Goal: Task Accomplishment & Management: Use online tool/utility

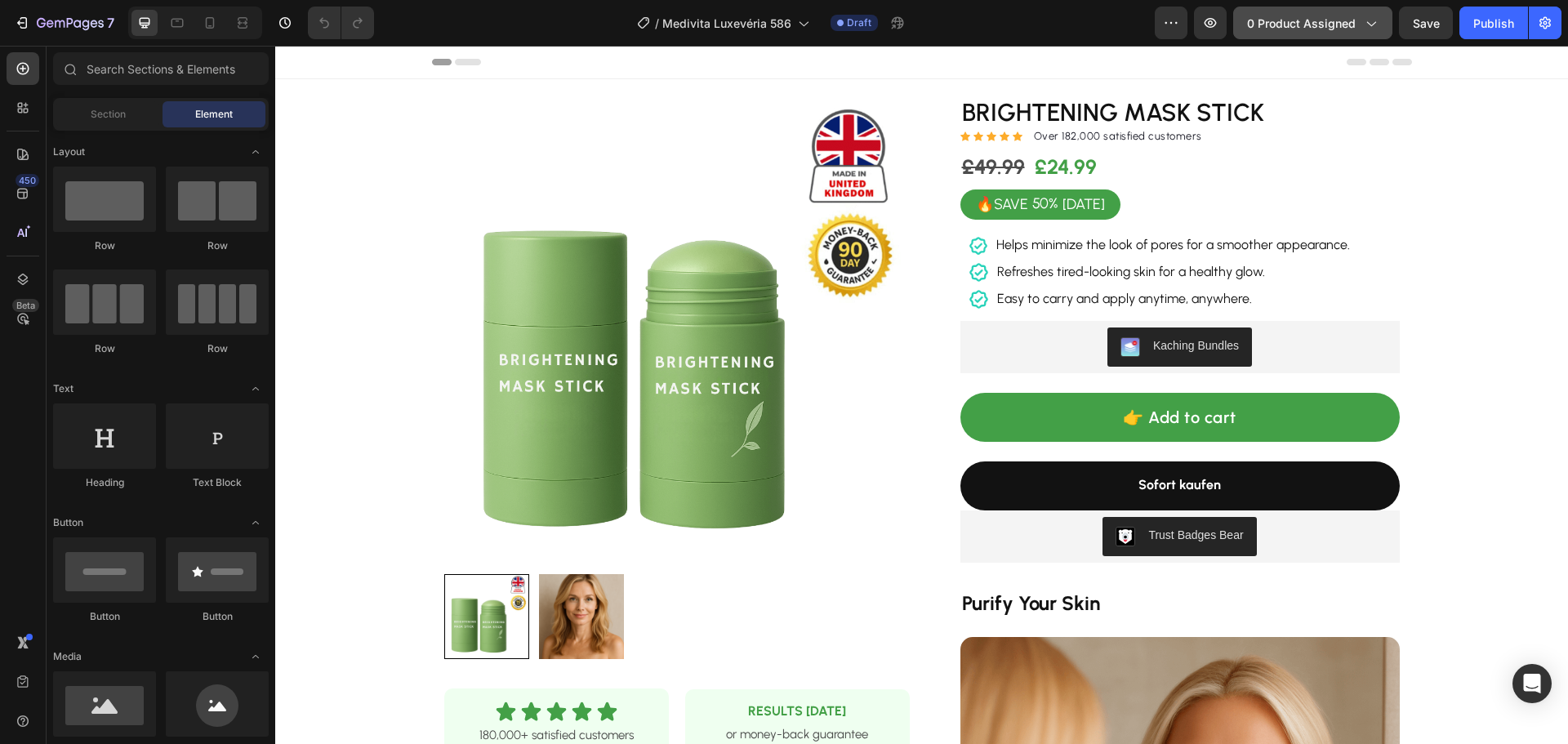
click at [1308, 31] on span "0 product assigned" at bounding box center [1302, 23] width 108 height 17
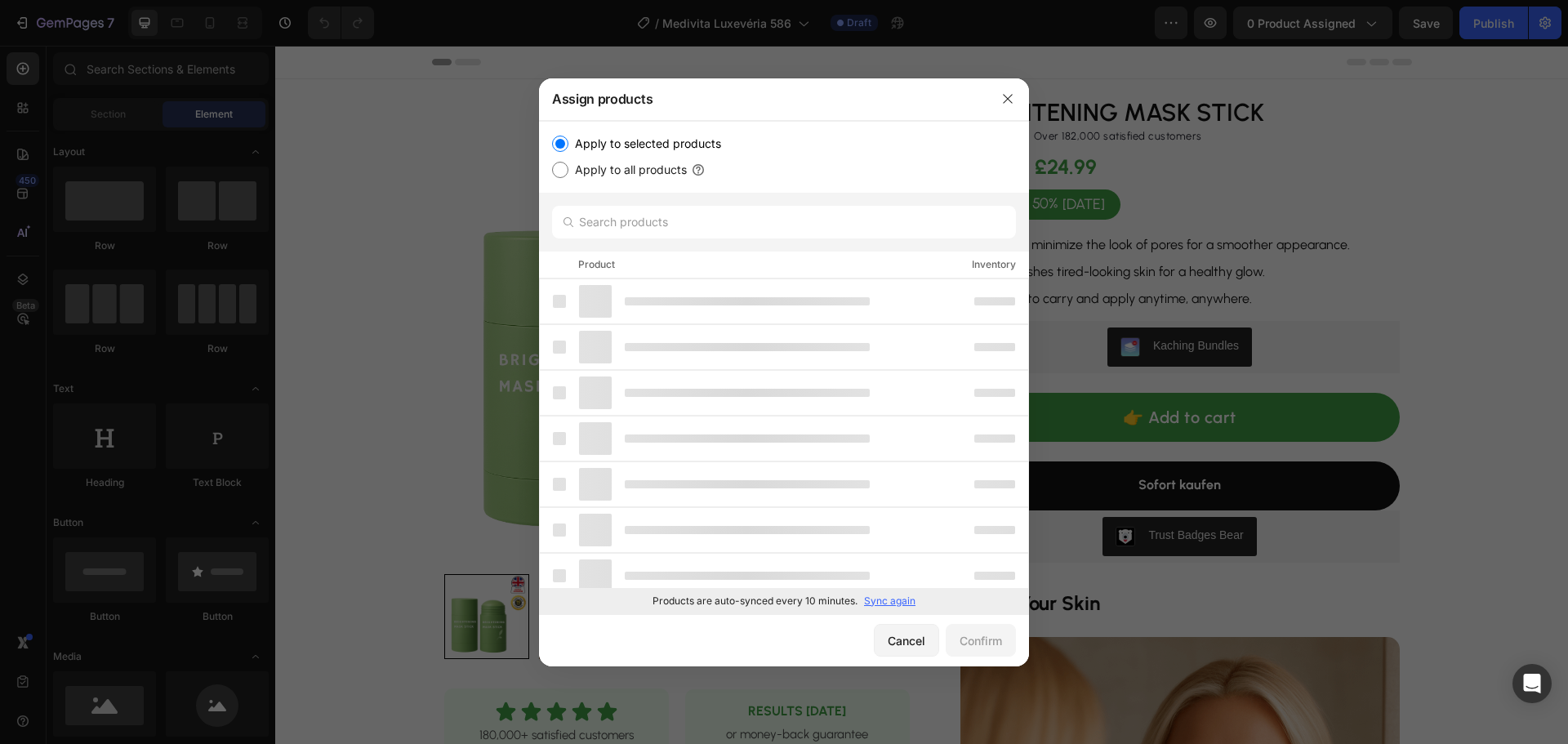
click at [891, 602] on p "Sync again" at bounding box center [889, 601] width 51 height 15
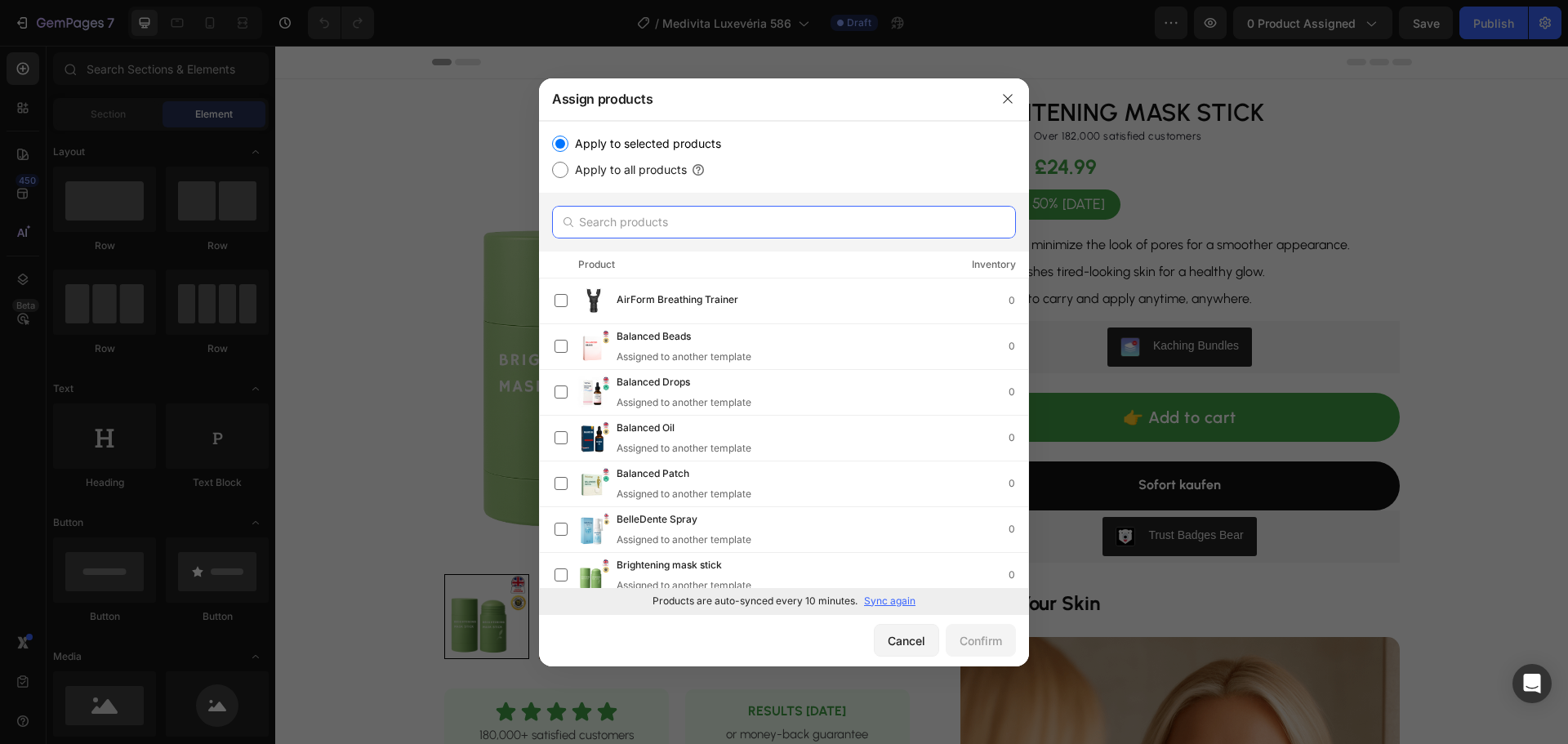
drag, startPoint x: 660, startPoint y: 205, endPoint x: 656, endPoint y: 215, distance: 10.8
click at [657, 206] on input "text" at bounding box center [784, 222] width 464 height 33
paste input "Luxevéria 586"
type input "Luxevéria 586"
paste input "Firming Cream with brush"
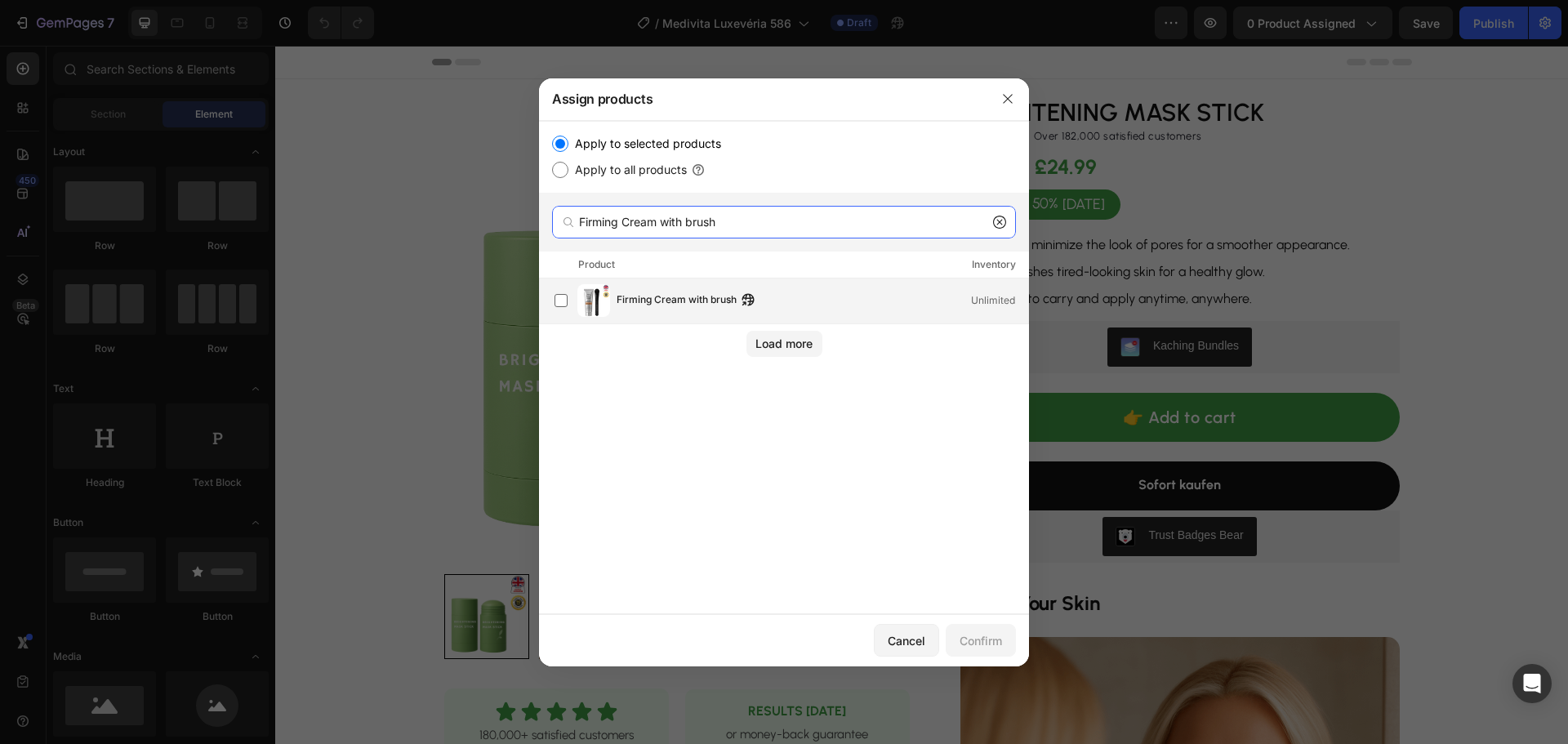
type input "Firming Cream with brush"
click at [642, 297] on span "Firming Cream with brush" at bounding box center [676, 300] width 120 height 18
click at [983, 634] on button "Confirm" at bounding box center [980, 639] width 70 height 33
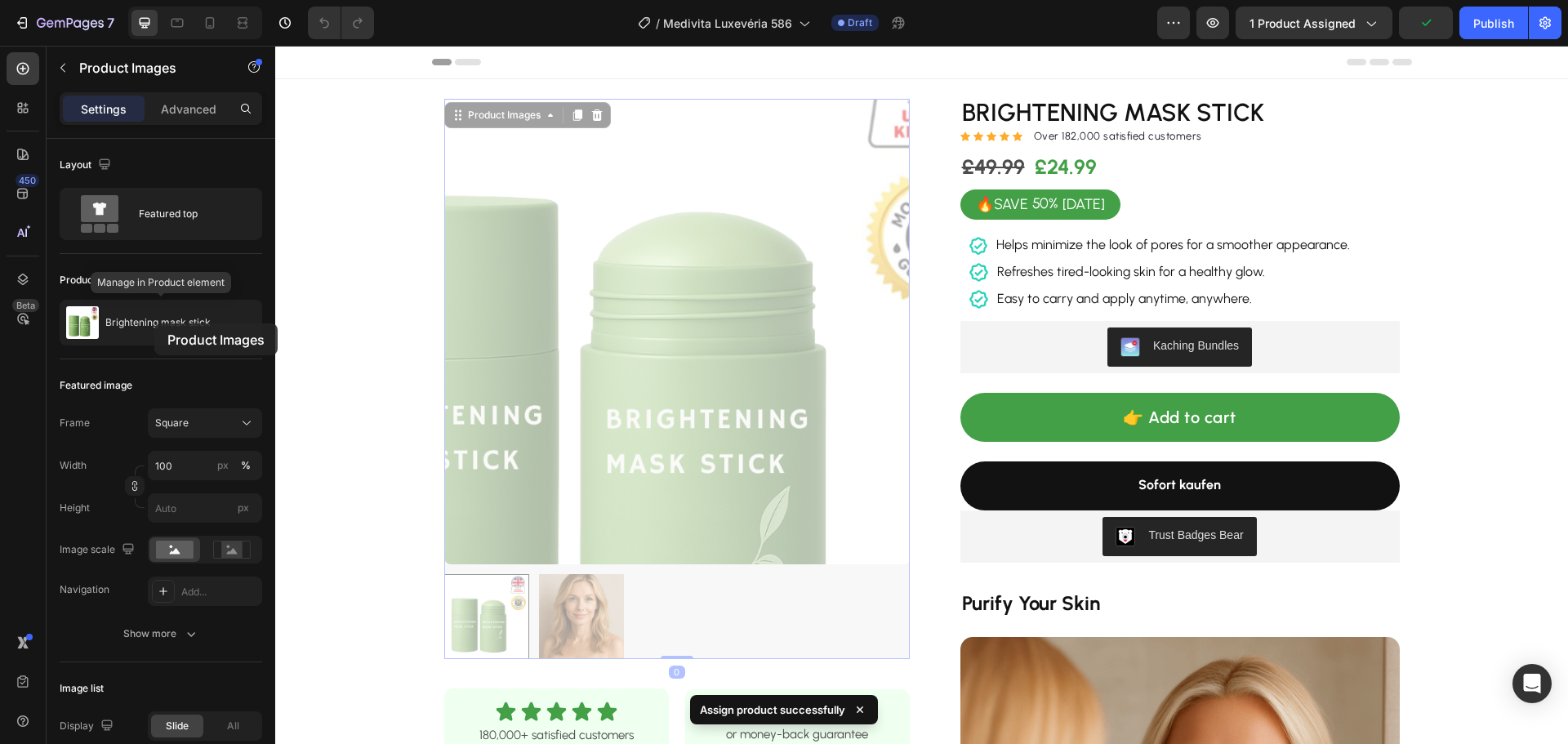
drag, startPoint x: 443, startPoint y: 236, endPoint x: 157, endPoint y: 323, distance: 298.9
click at [154, 323] on p "Brightening mask stick" at bounding box center [158, 322] width 106 height 11
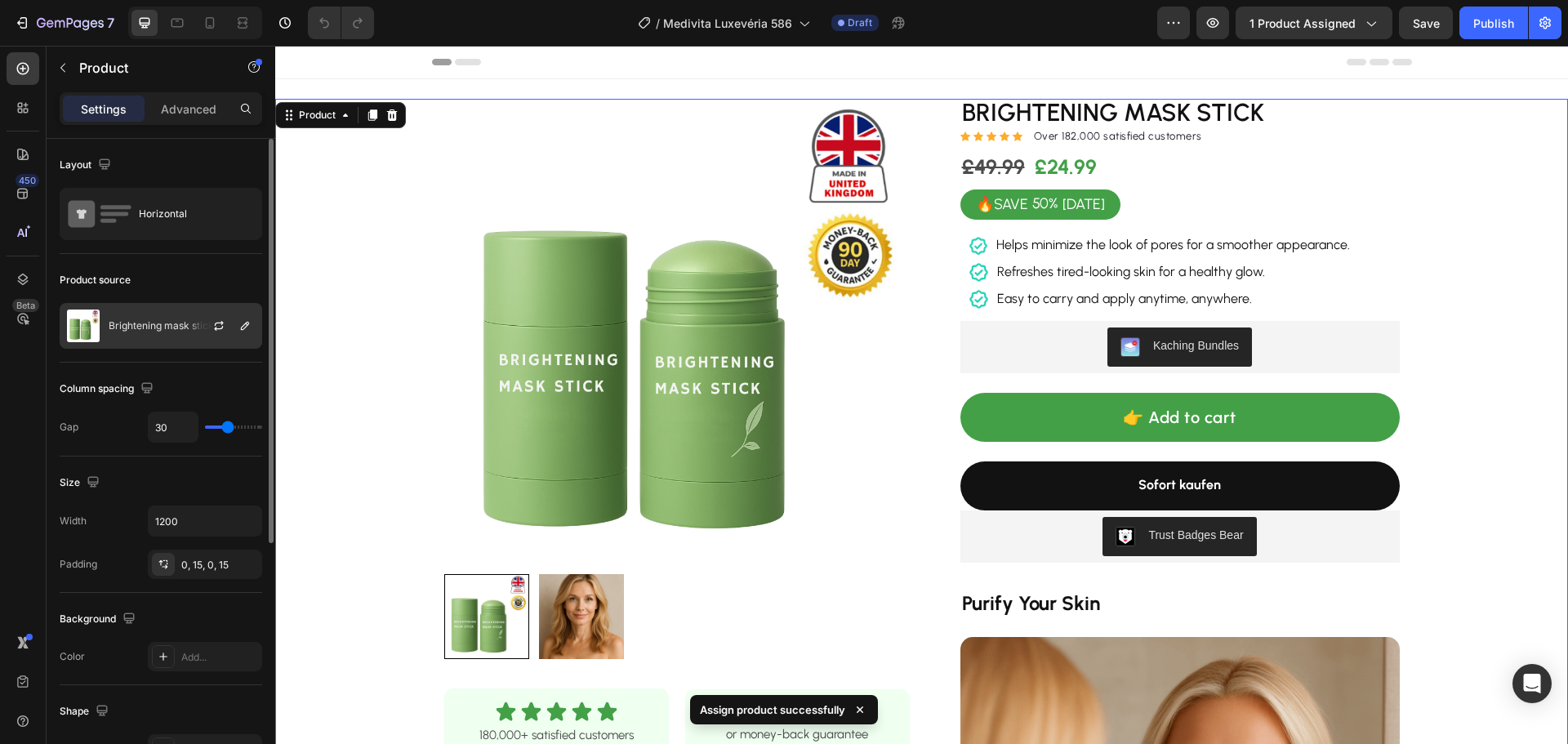
click at [129, 323] on p "Brightening mask stick" at bounding box center [161, 325] width 106 height 11
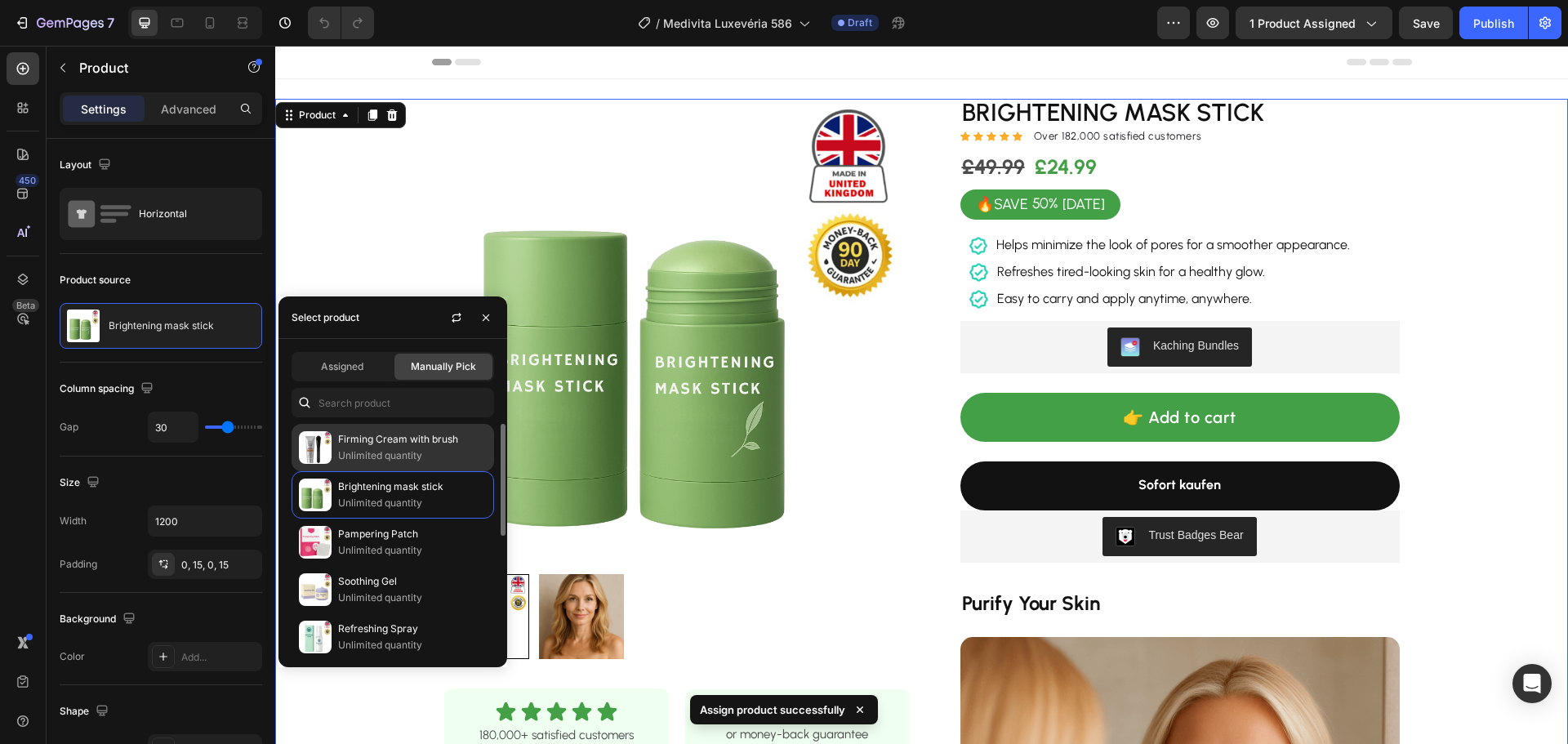
click at [359, 451] on p "Unlimited quantity" at bounding box center [412, 455] width 149 height 16
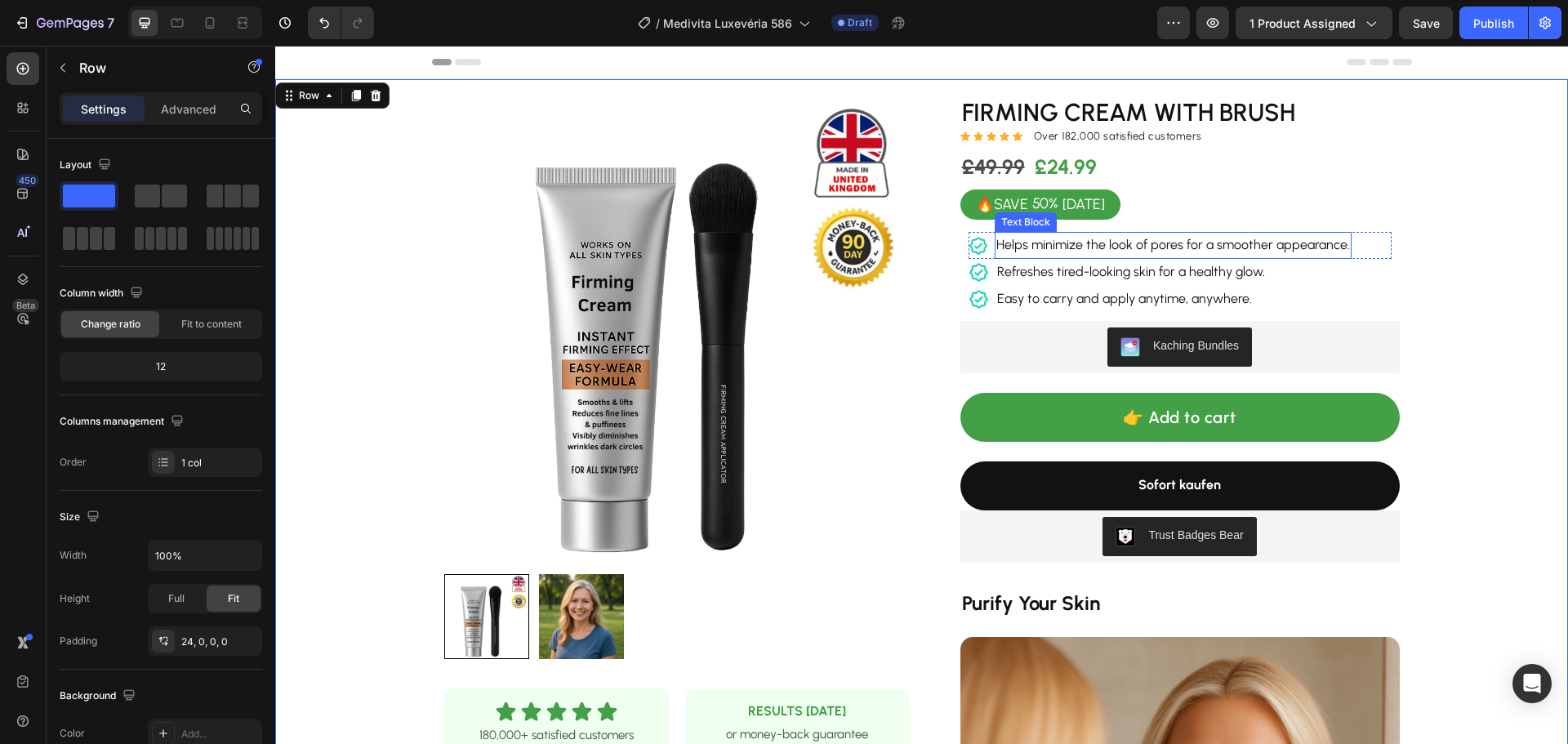
click at [1110, 237] on span "Helps minimize the look of pores for a smoother appearance." at bounding box center [1172, 244] width 353 height 16
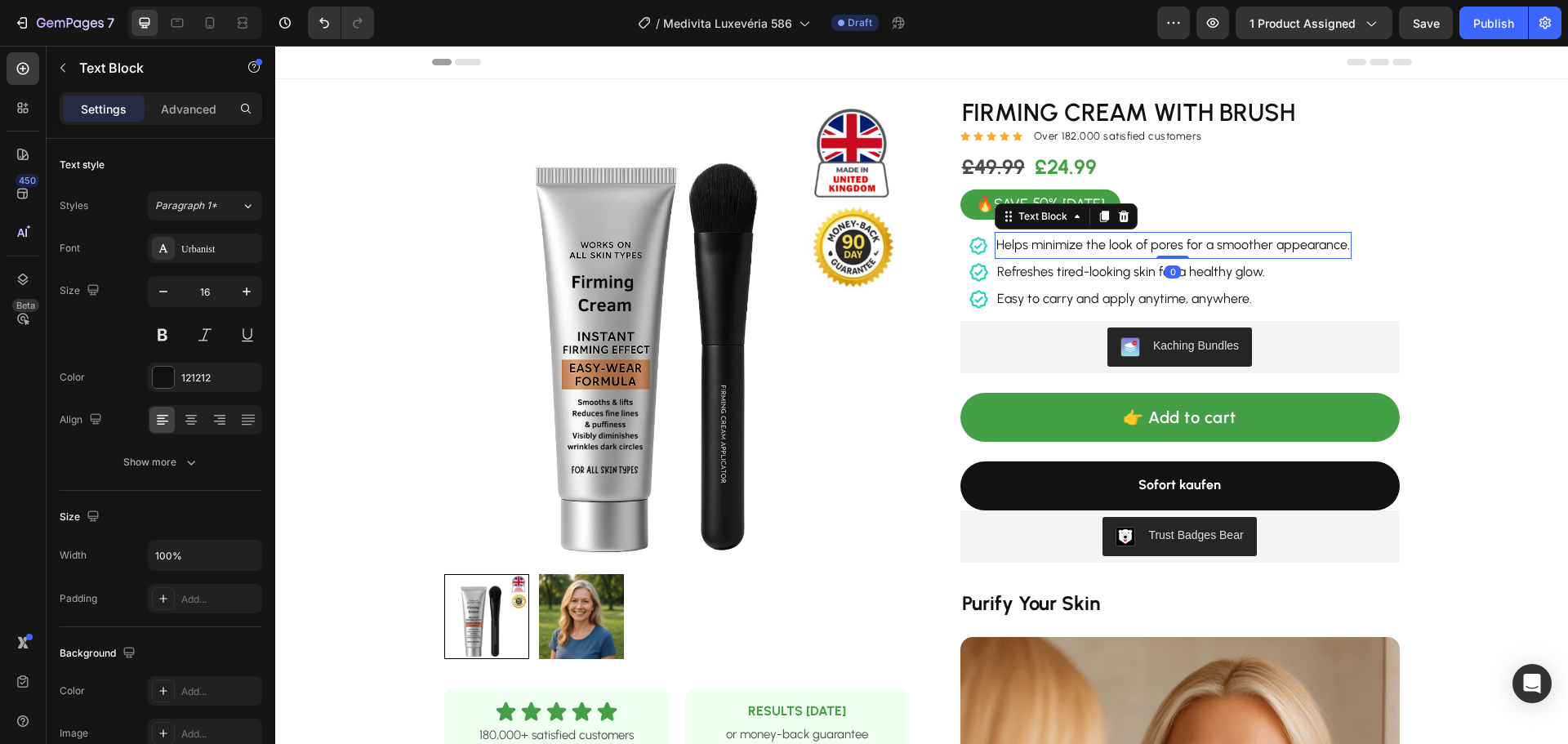
click at [1101, 250] on span "Helps minimize the look of pores for a smoother appearance." at bounding box center [1172, 244] width 353 height 16
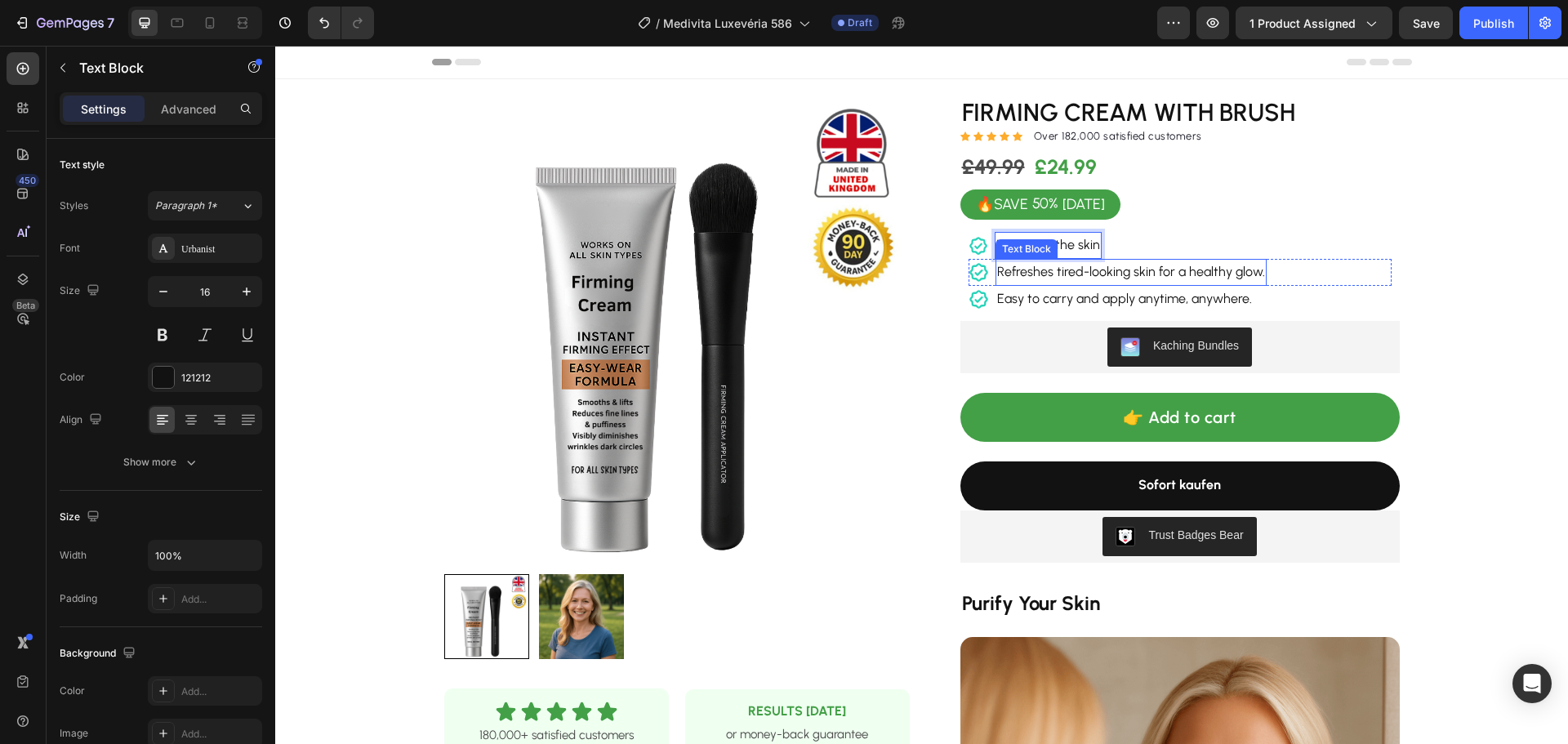
click at [1118, 274] on span "Refreshes tired-looking skin for a healthy glow." at bounding box center [1130, 271] width 267 height 16
click at [1143, 304] on span "Easy to carry and apply anytime, anywhere." at bounding box center [1124, 298] width 254 height 16
click at [1144, 304] on span "Easy to carry and apply anytime, anywhere." at bounding box center [1124, 298] width 254 height 16
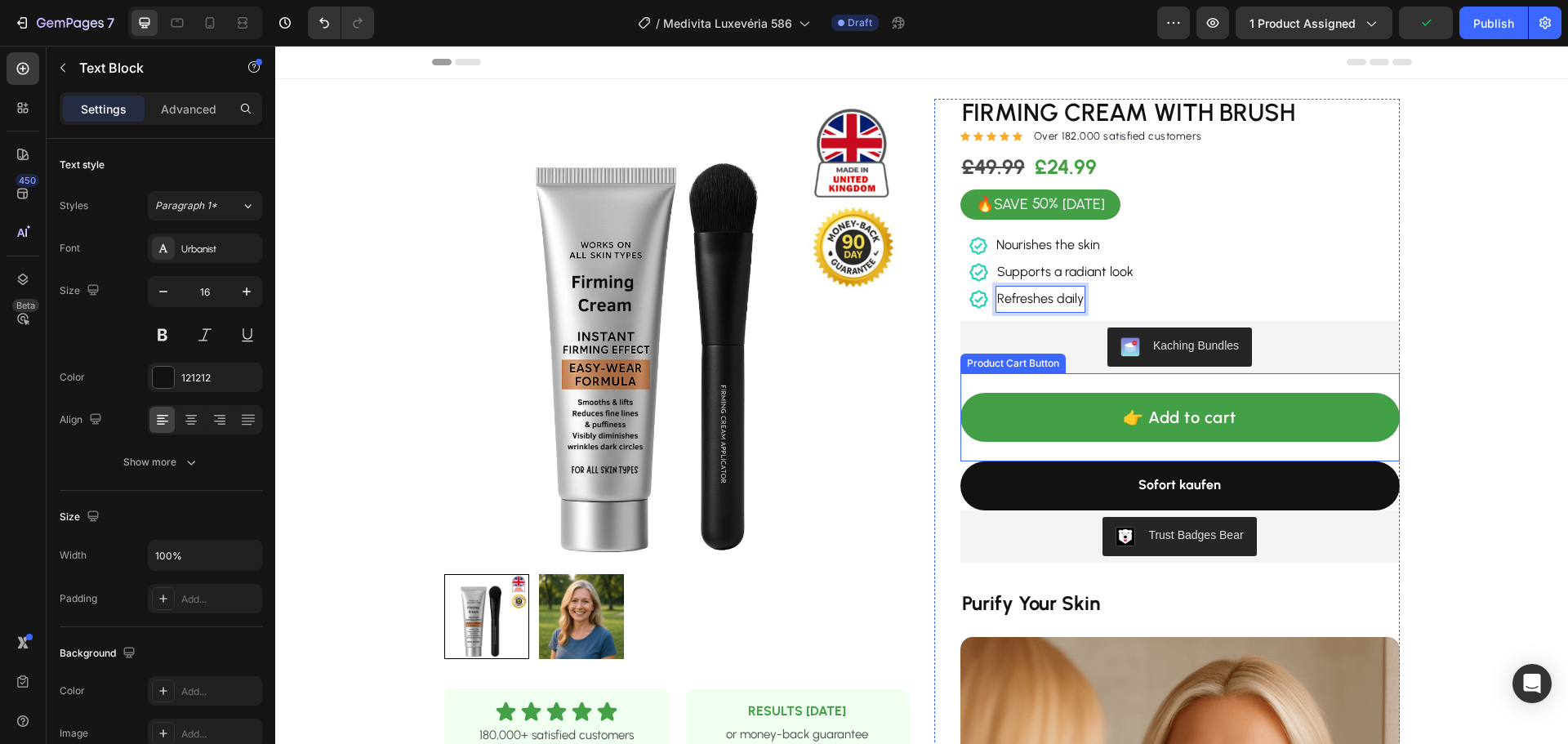
scroll to position [408, 0]
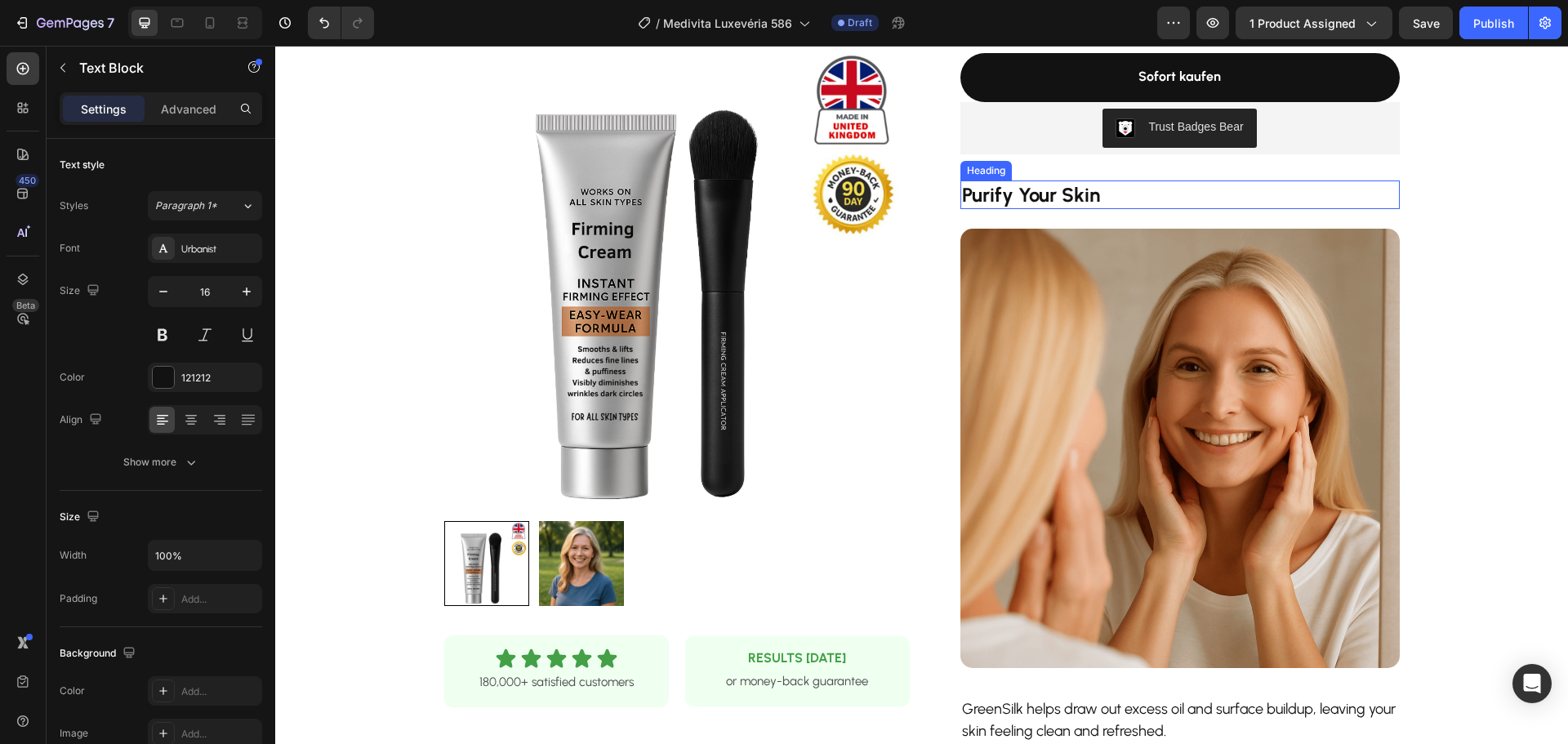
click at [1056, 196] on strong "Purify Your Skin" at bounding box center [1031, 194] width 138 height 23
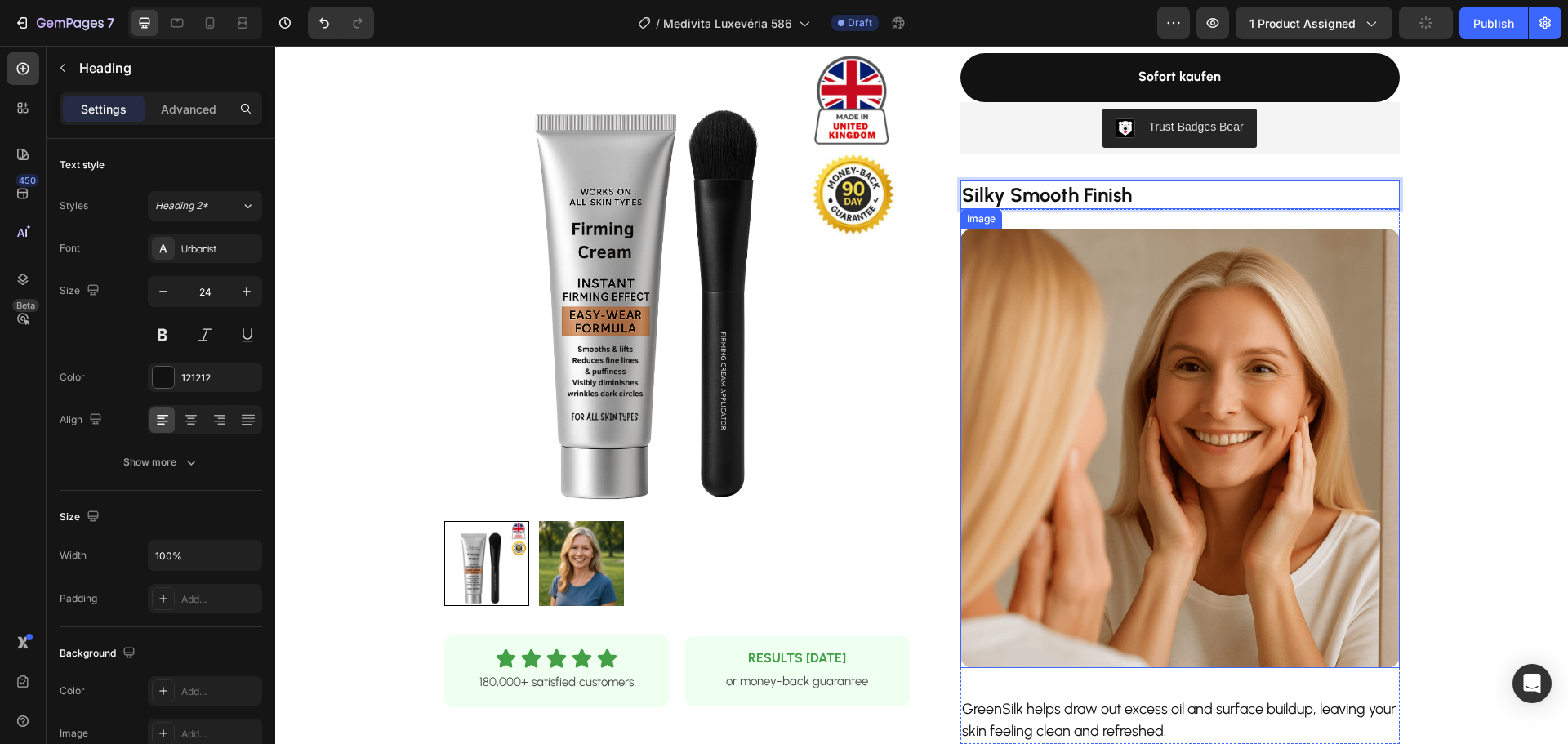
scroll to position [735, 0]
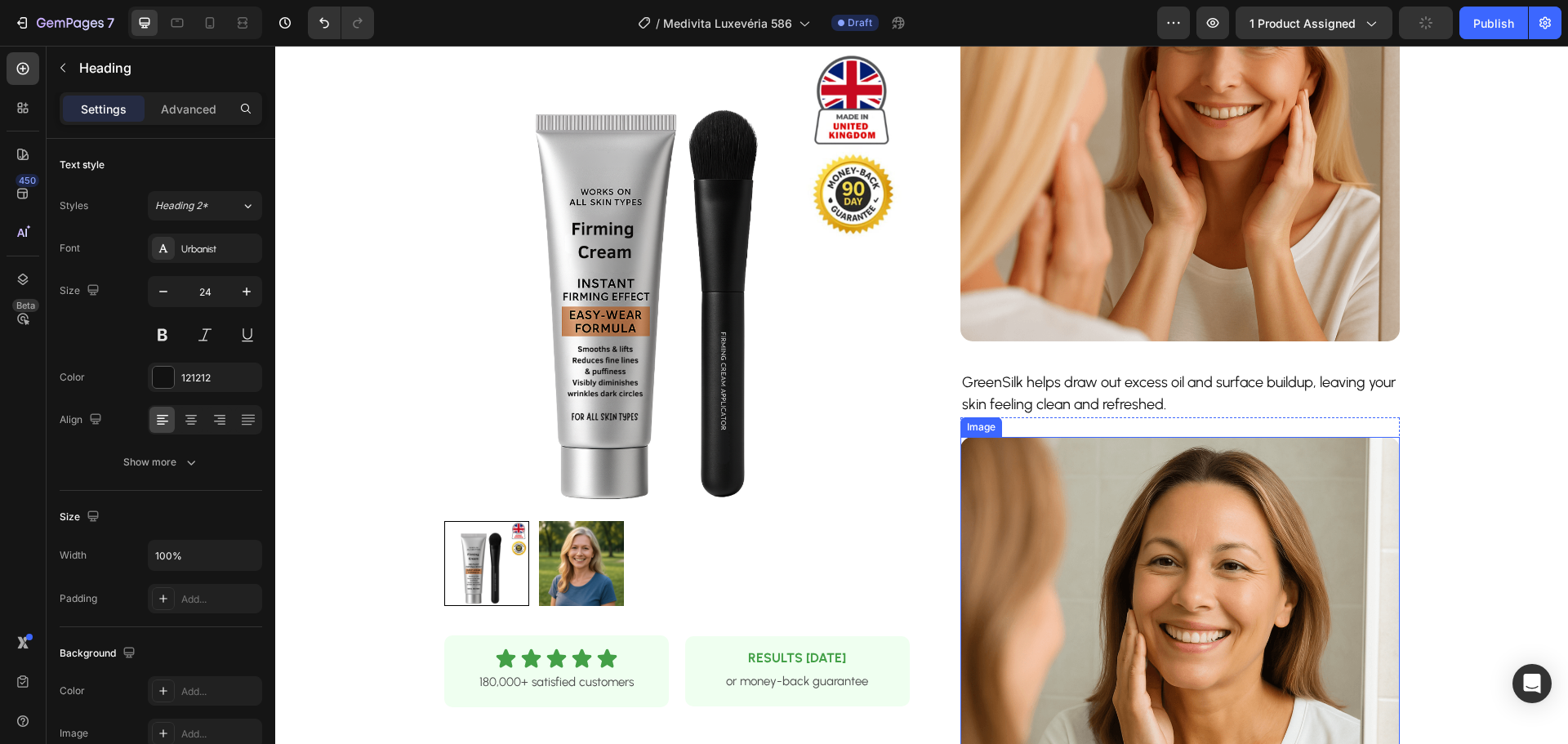
click at [1078, 401] on p "GreenSilk helps draw out excess oil and surface buildup, leaving your skin feel…" at bounding box center [1180, 393] width 436 height 44
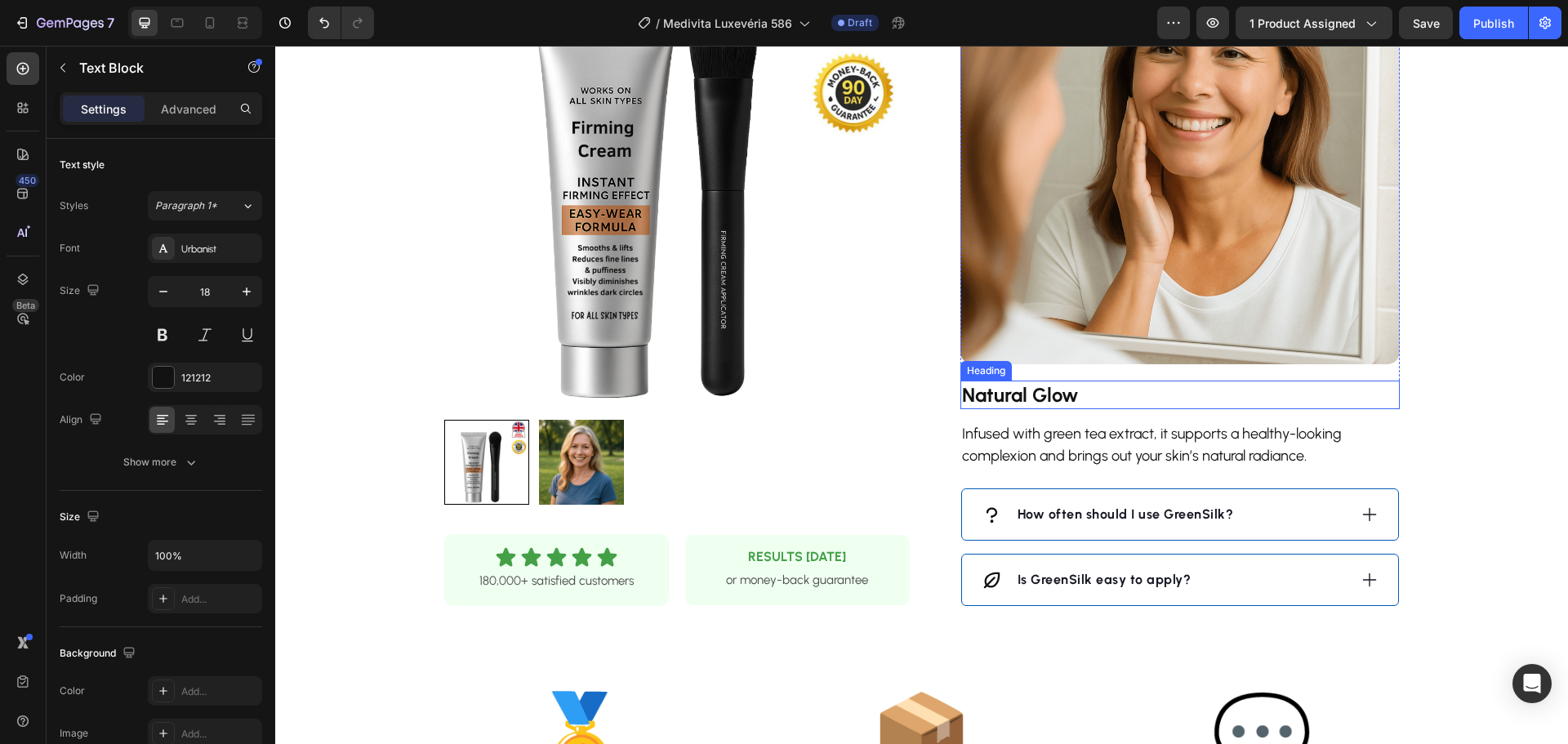
scroll to position [1306, 0]
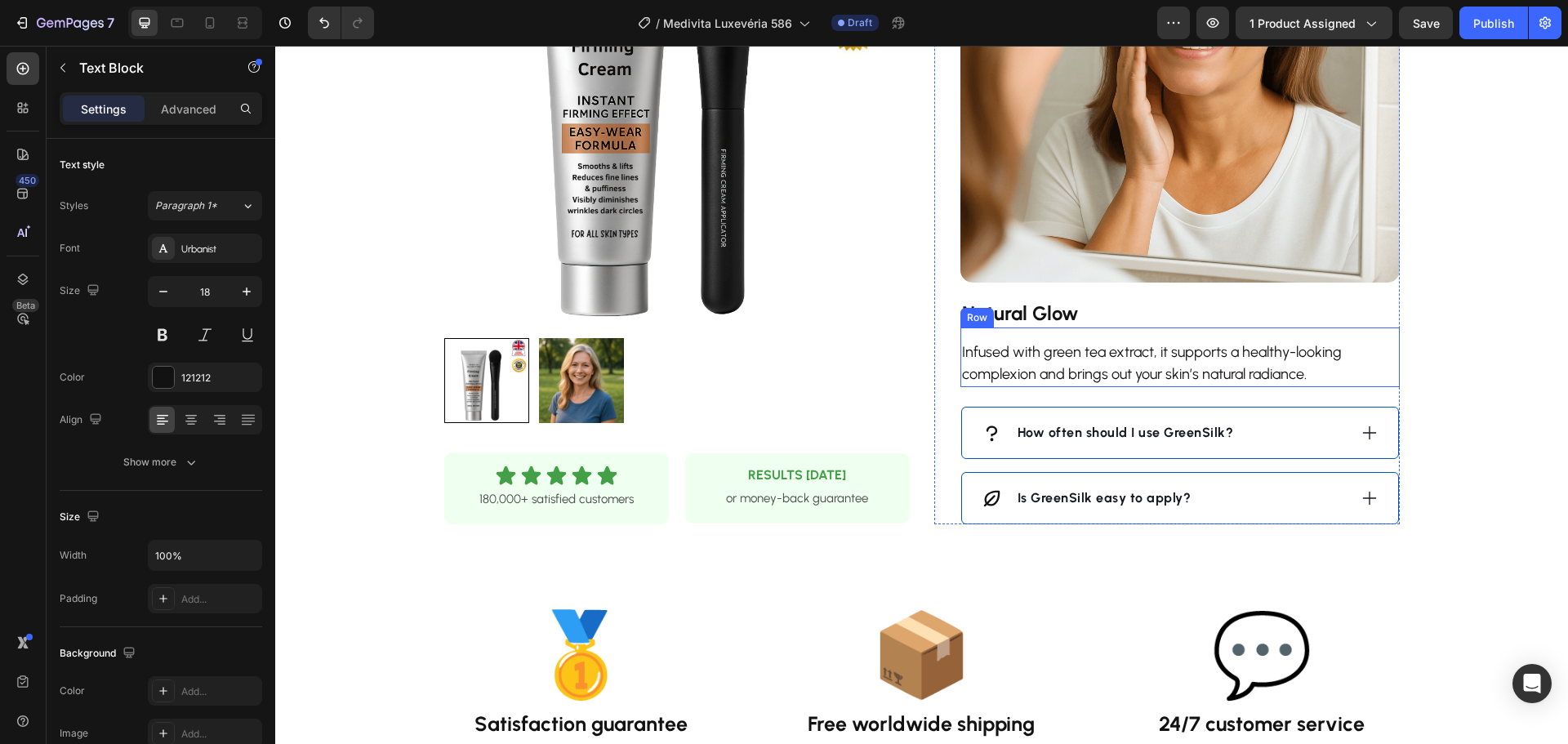
click at [1029, 306] on strong "Natural Glow" at bounding box center [1020, 312] width 116 height 23
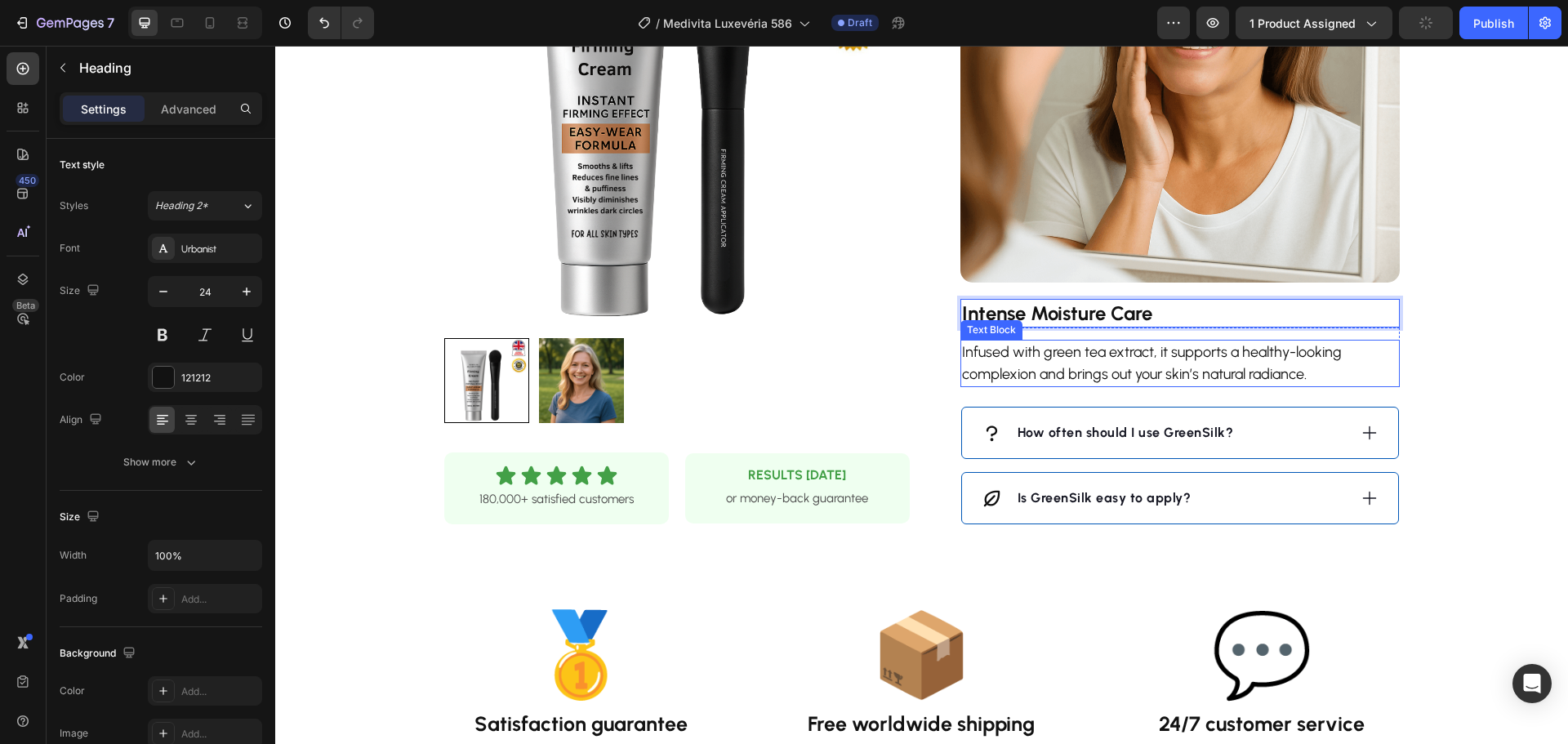
click at [1161, 374] on p "Infused with green tea extract, it supports a healthy-looking complexion and br…" at bounding box center [1180, 363] width 436 height 44
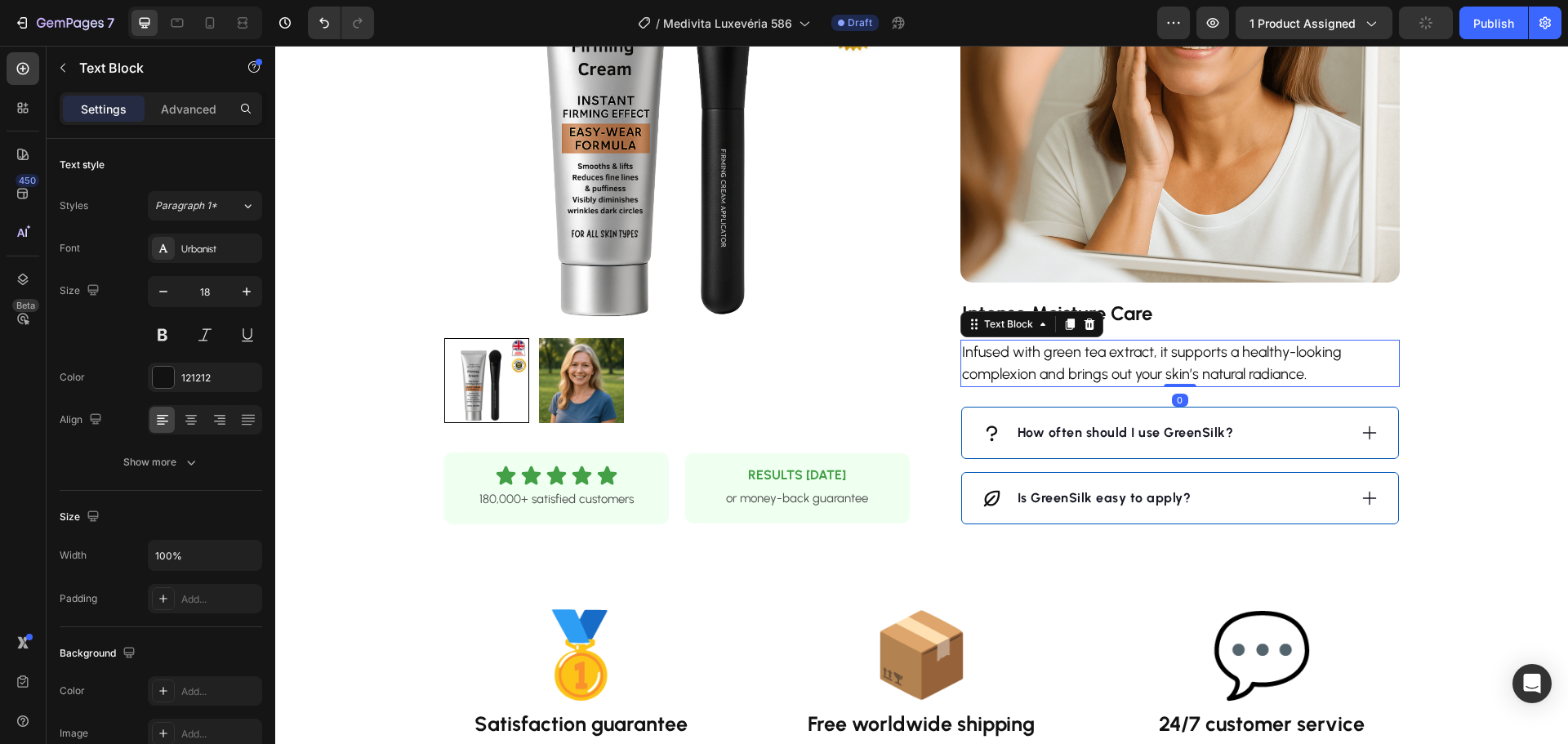
click at [1164, 367] on p "Infused with green tea extract, it supports a healthy-looking complexion and br…" at bounding box center [1180, 363] width 436 height 44
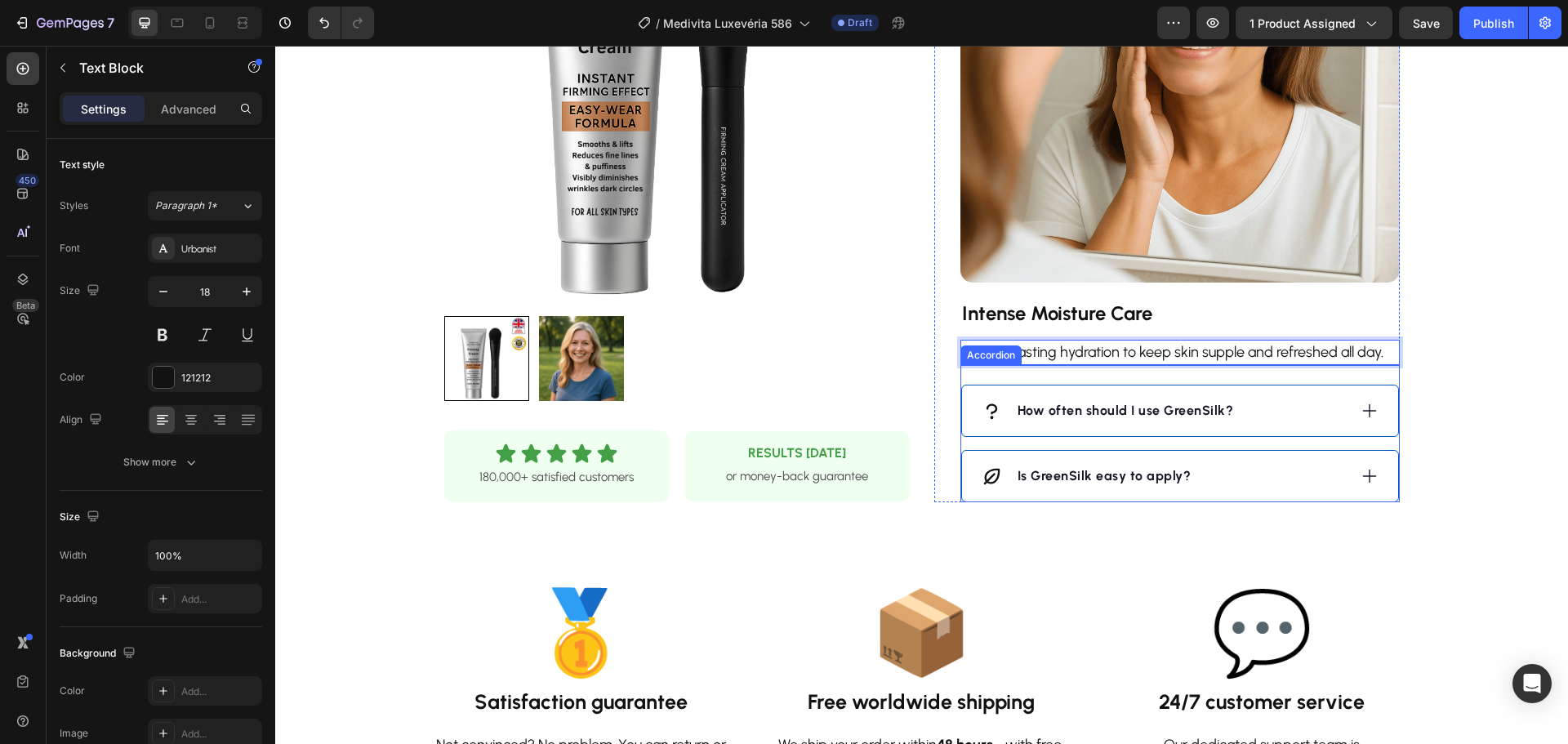
scroll to position [1388, 0]
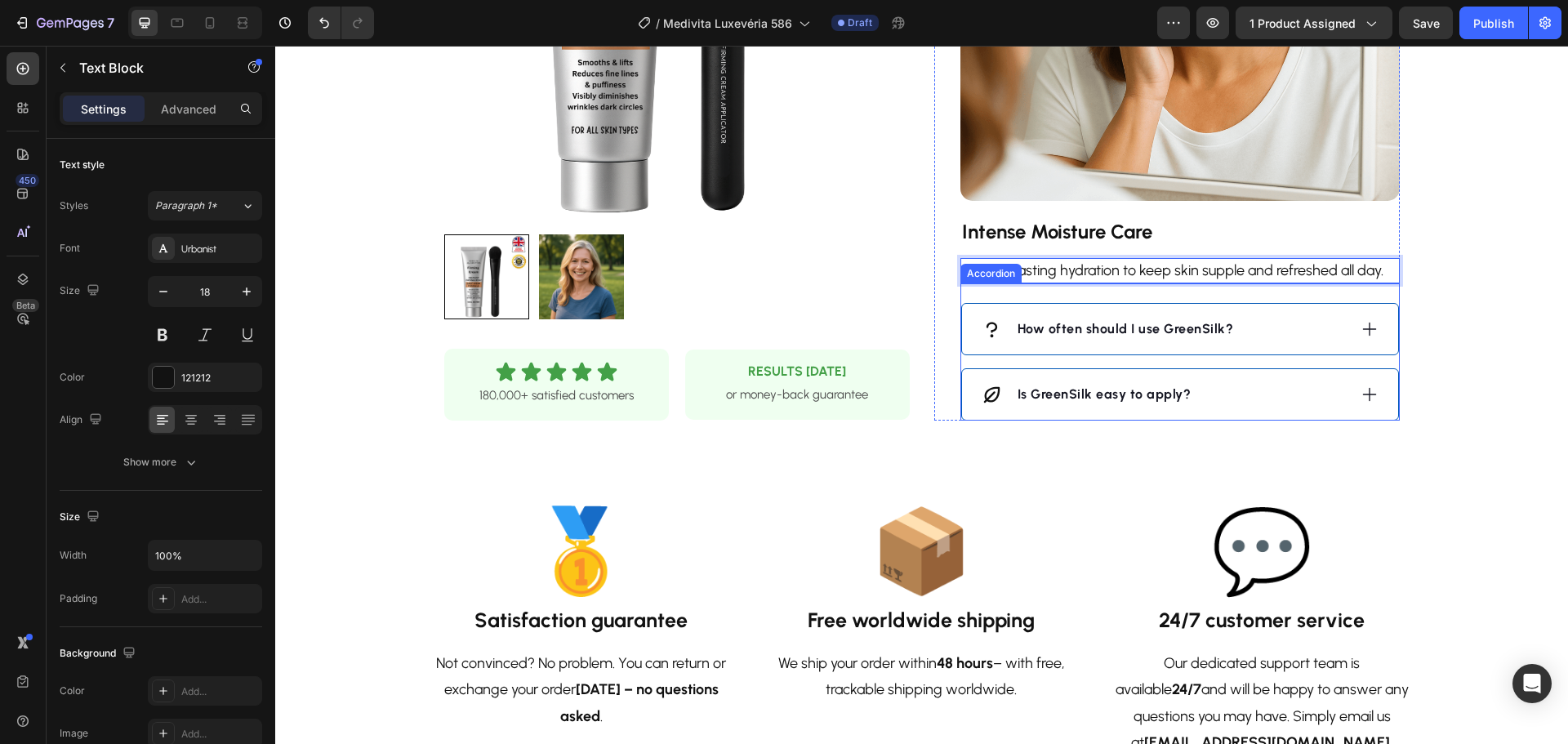
click at [1308, 338] on div "How often should I use GreenSilk?" at bounding box center [1164, 329] width 366 height 24
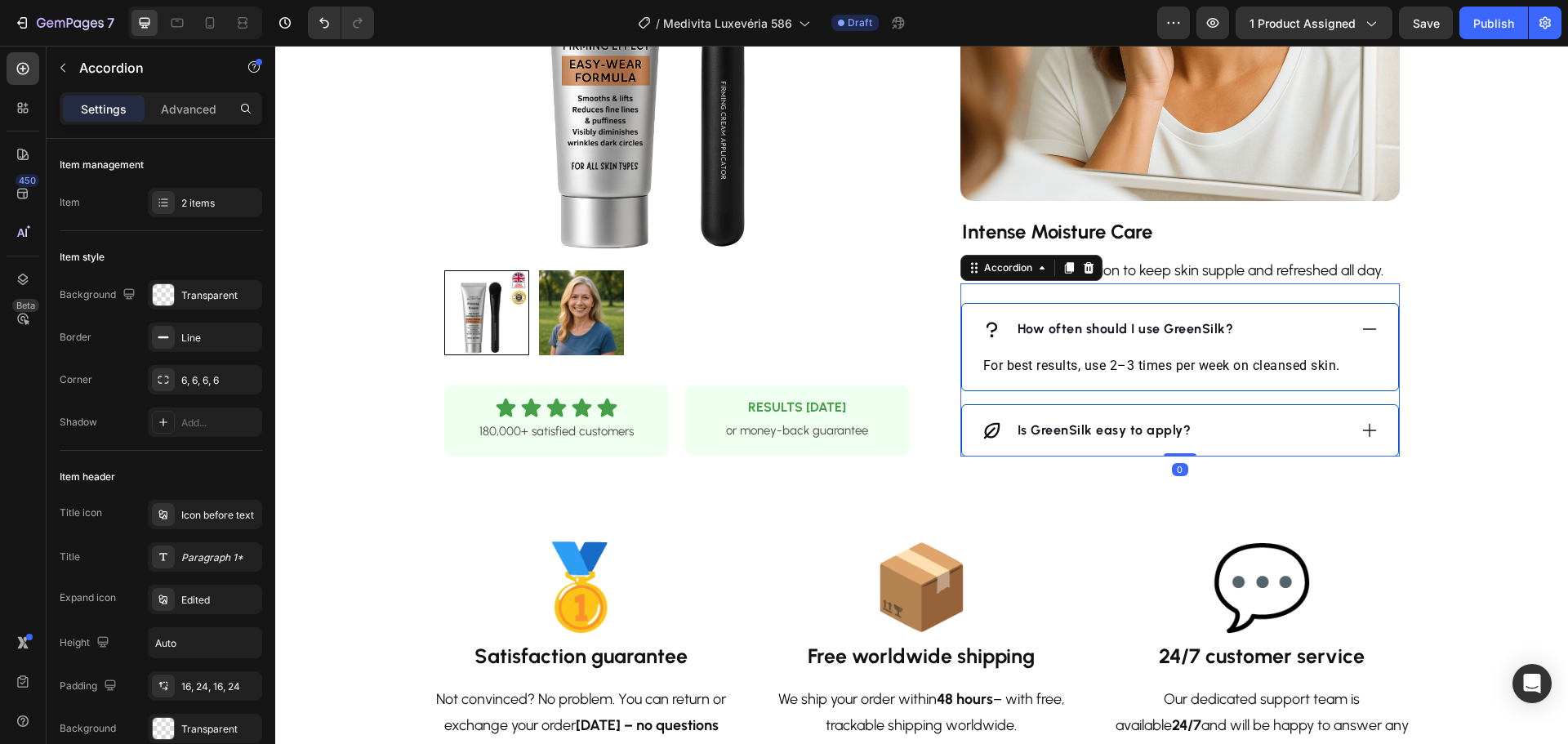
click at [1157, 335] on strong "How often should I use GreenSilk?" at bounding box center [1125, 328] width 216 height 16
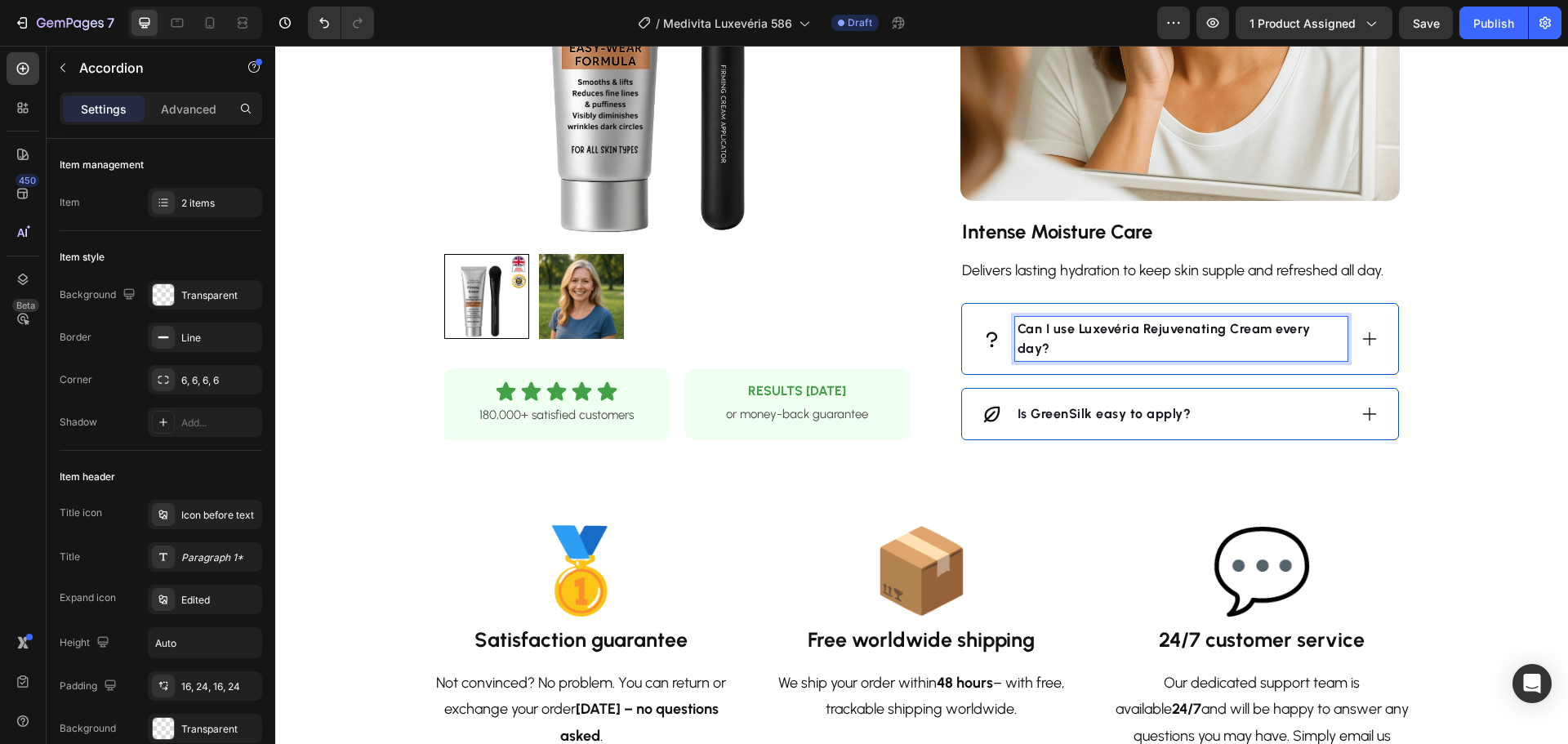
click at [1216, 331] on strong "Can I use Luxevéria Rejuvenating Cream every day?" at bounding box center [1164, 338] width 294 height 36
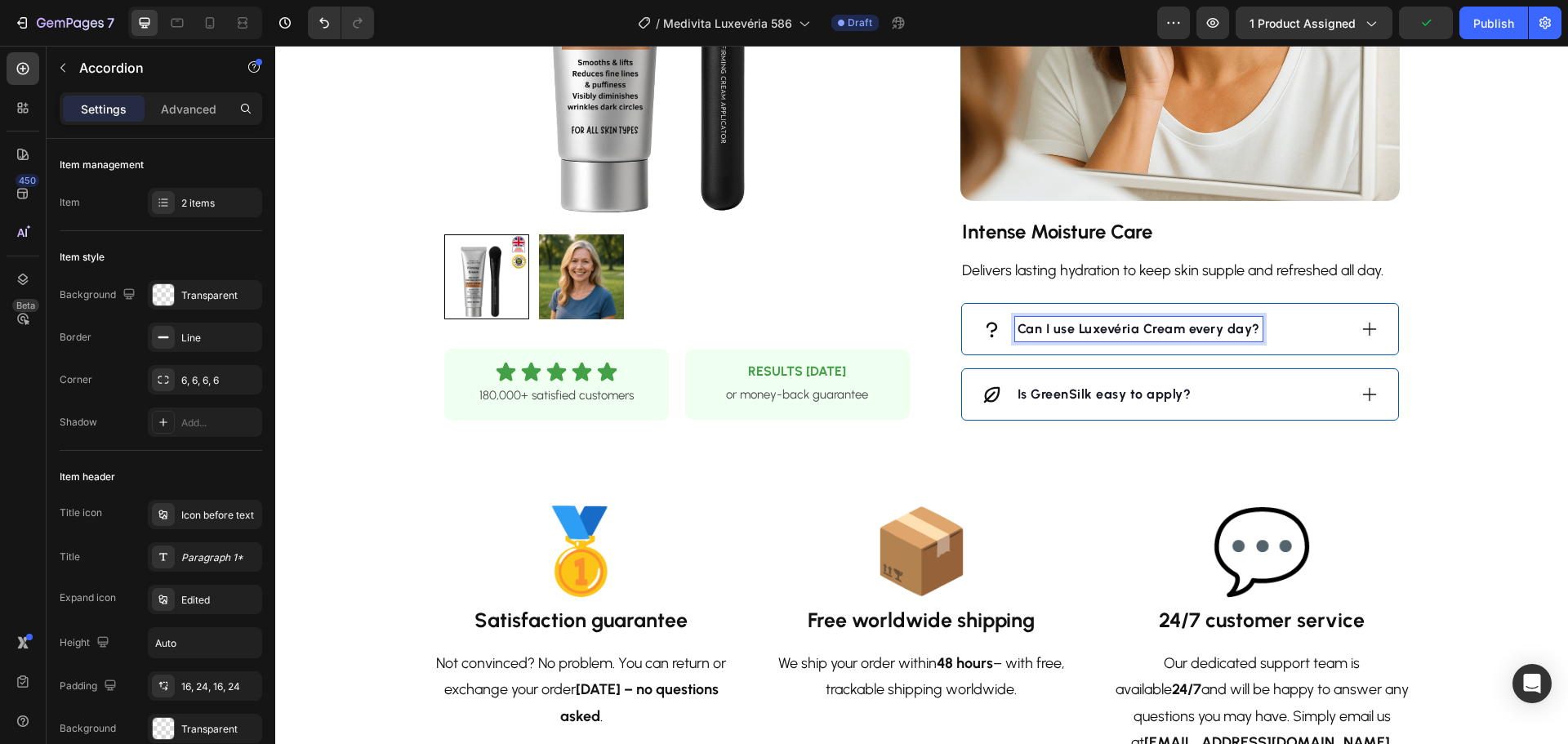
click at [1360, 323] on icon at bounding box center [1369, 328] width 18 height 18
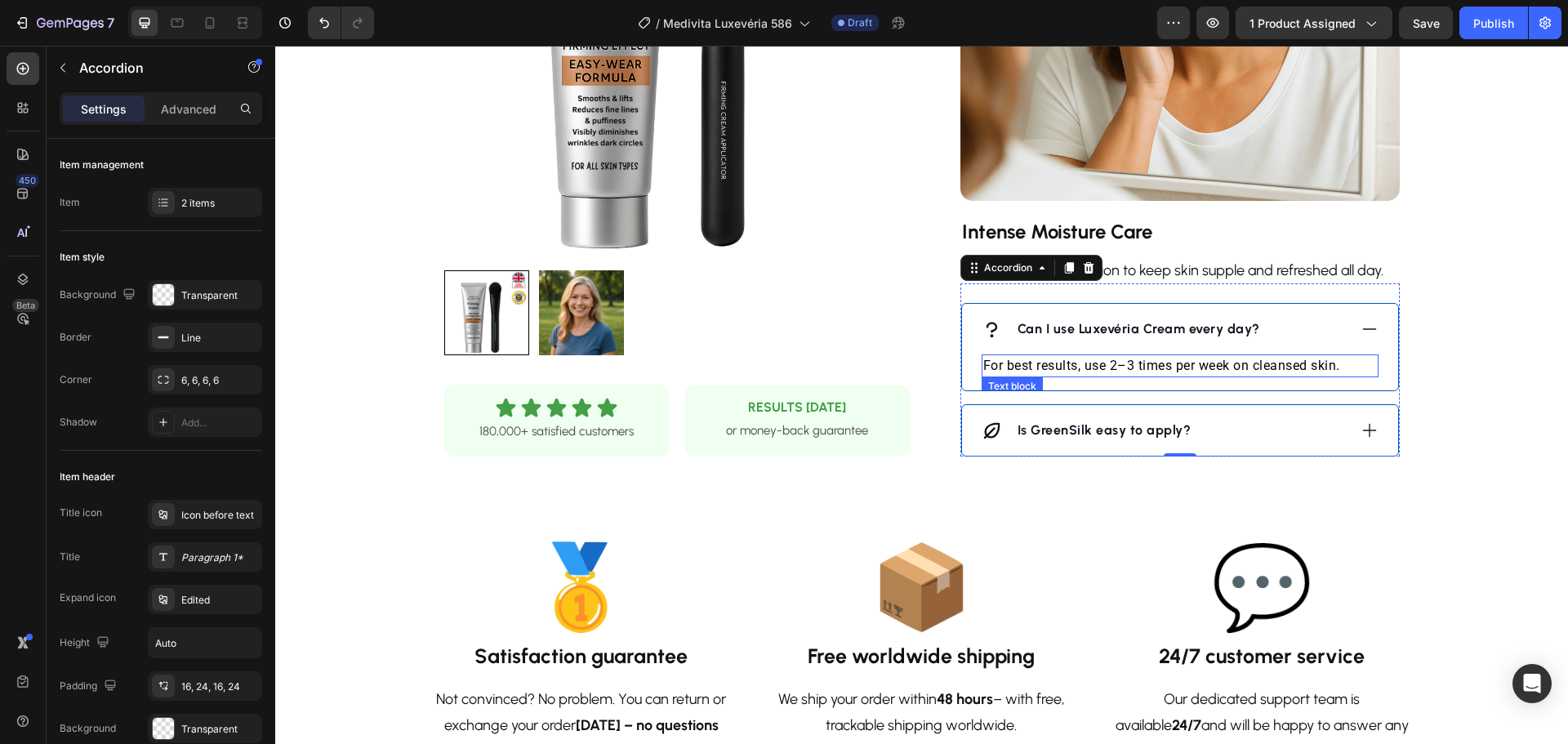
click at [1130, 371] on p "For best results, use 2–3 times per week on cleansed skin." at bounding box center [1179, 365] width 394 height 20
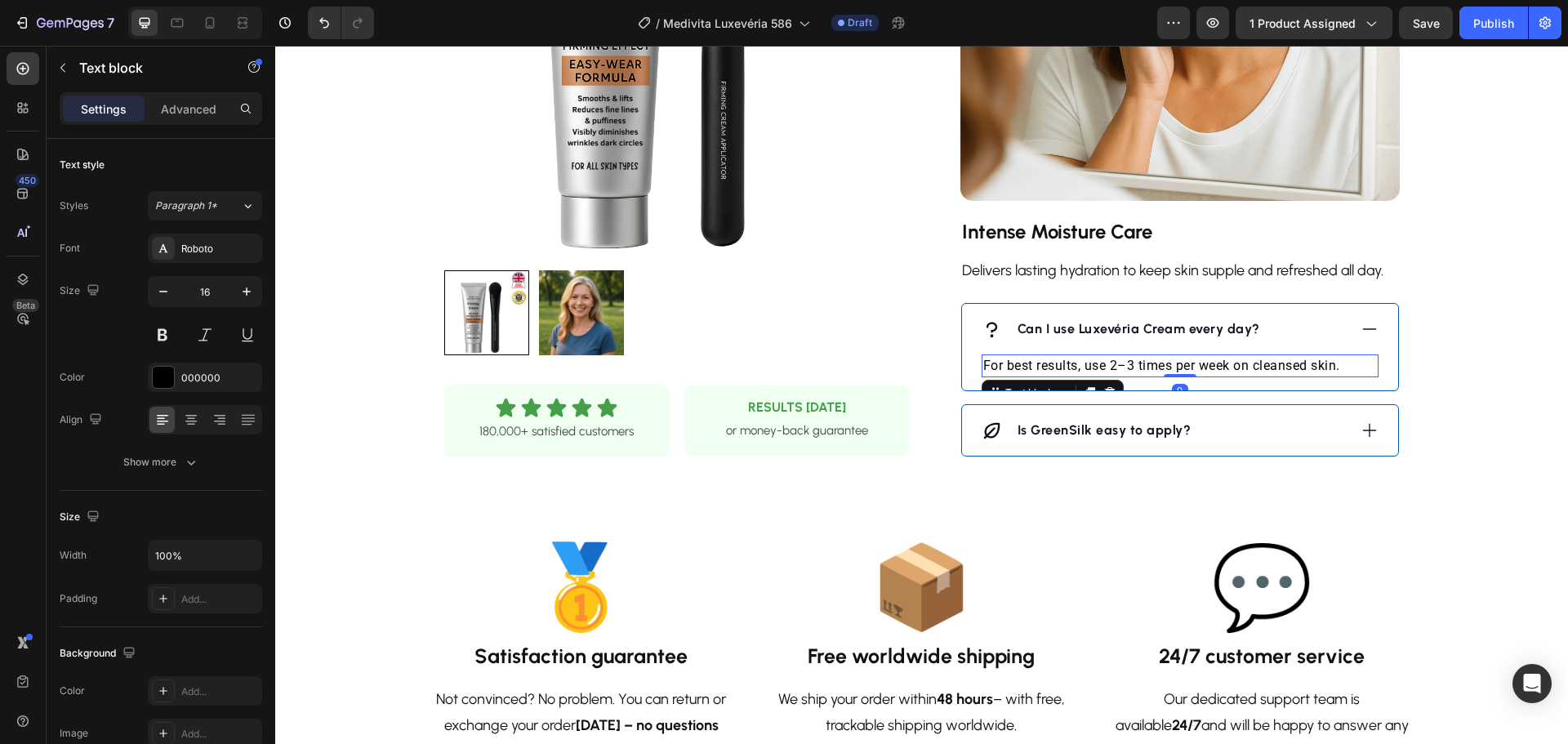
click at [1132, 365] on p "For best results, use 2–3 times per week on cleansed skin." at bounding box center [1179, 365] width 394 height 20
click at [1134, 365] on p "For best results, use 2–3 times per week on cleansed skin." at bounding box center [1179, 365] width 394 height 20
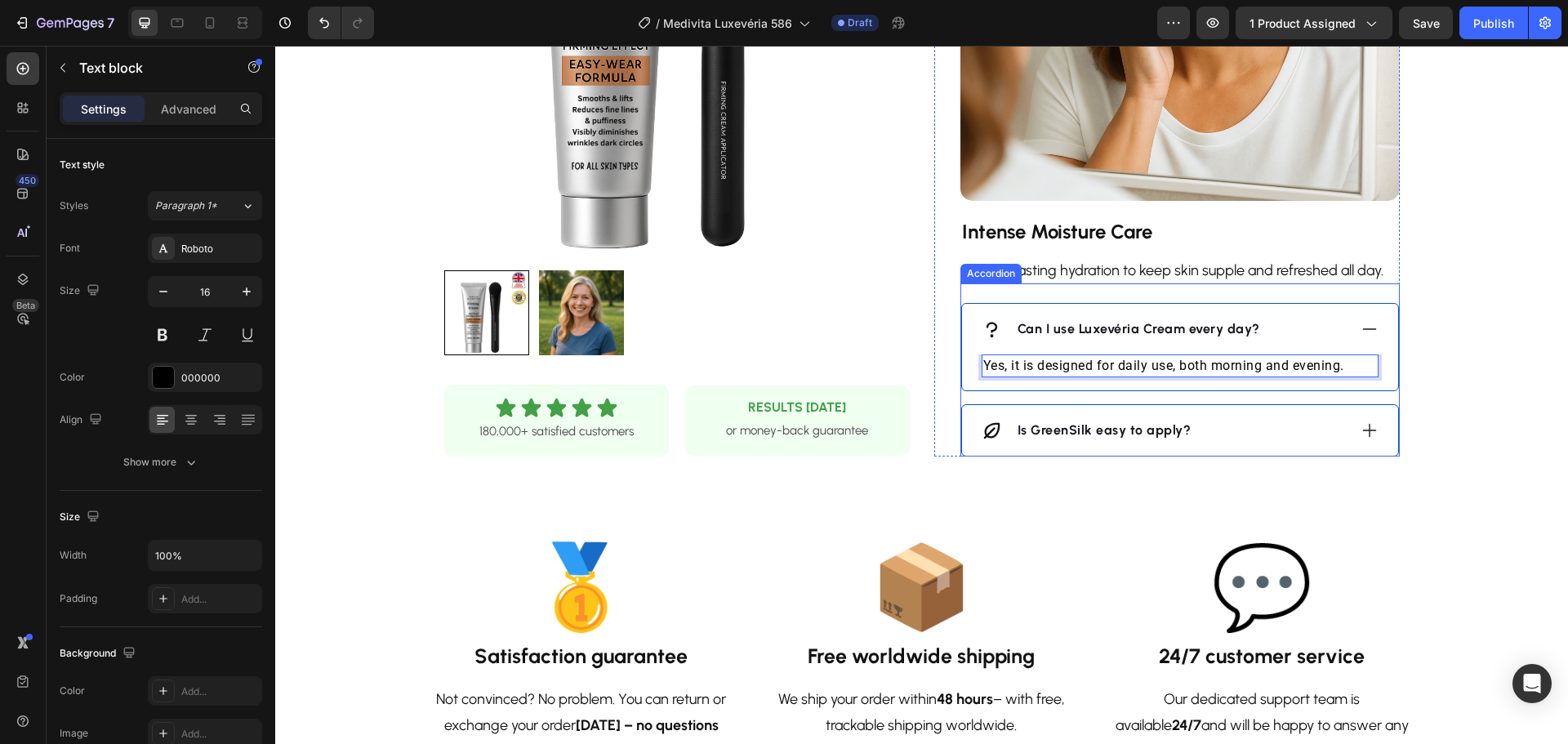
drag, startPoint x: 1363, startPoint y: 428, endPoint x: 1267, endPoint y: 441, distance: 96.9
click at [1363, 428] on icon at bounding box center [1369, 430] width 18 height 18
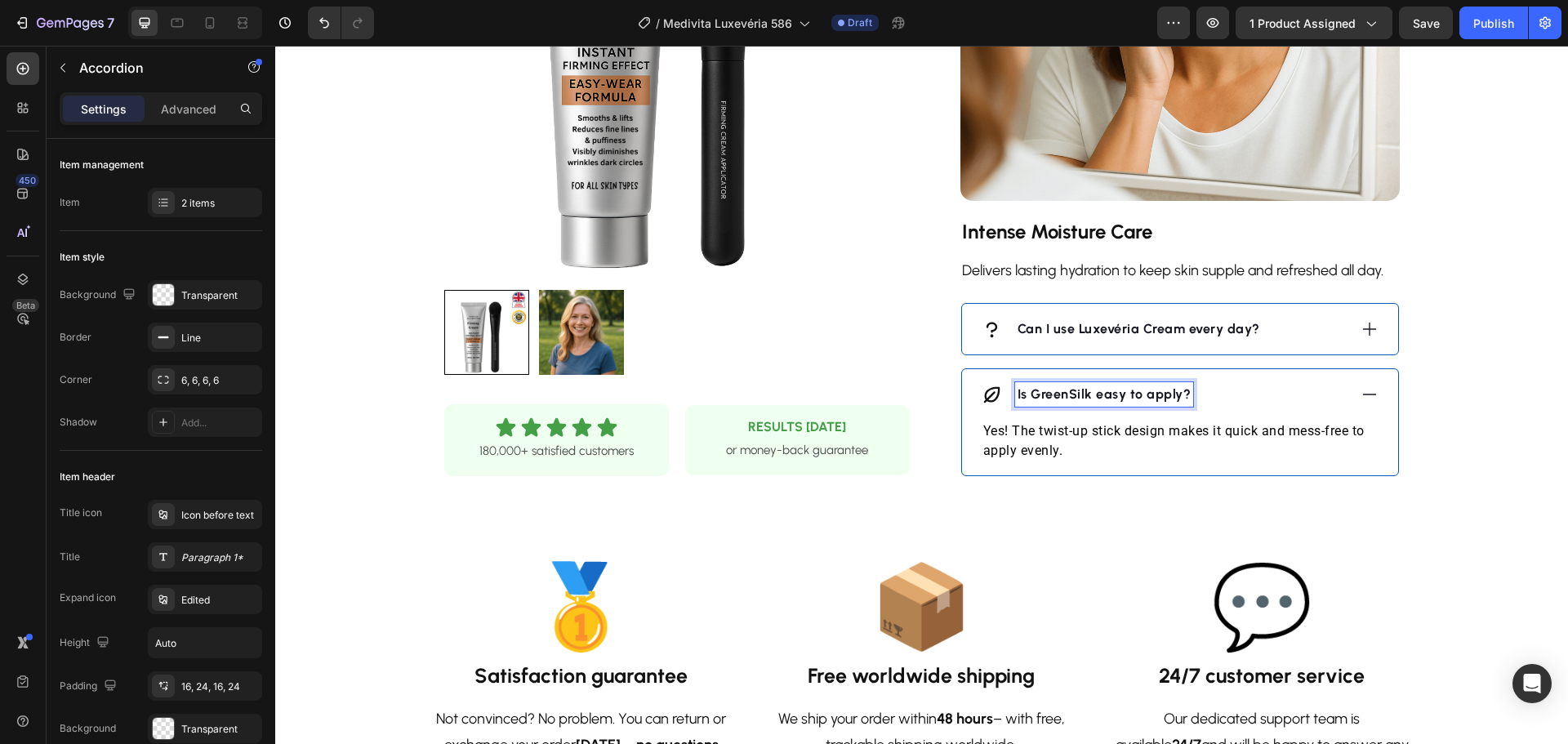
click at [1118, 395] on strong "Is GreenSilk easy to apply?" at bounding box center [1104, 393] width 174 height 16
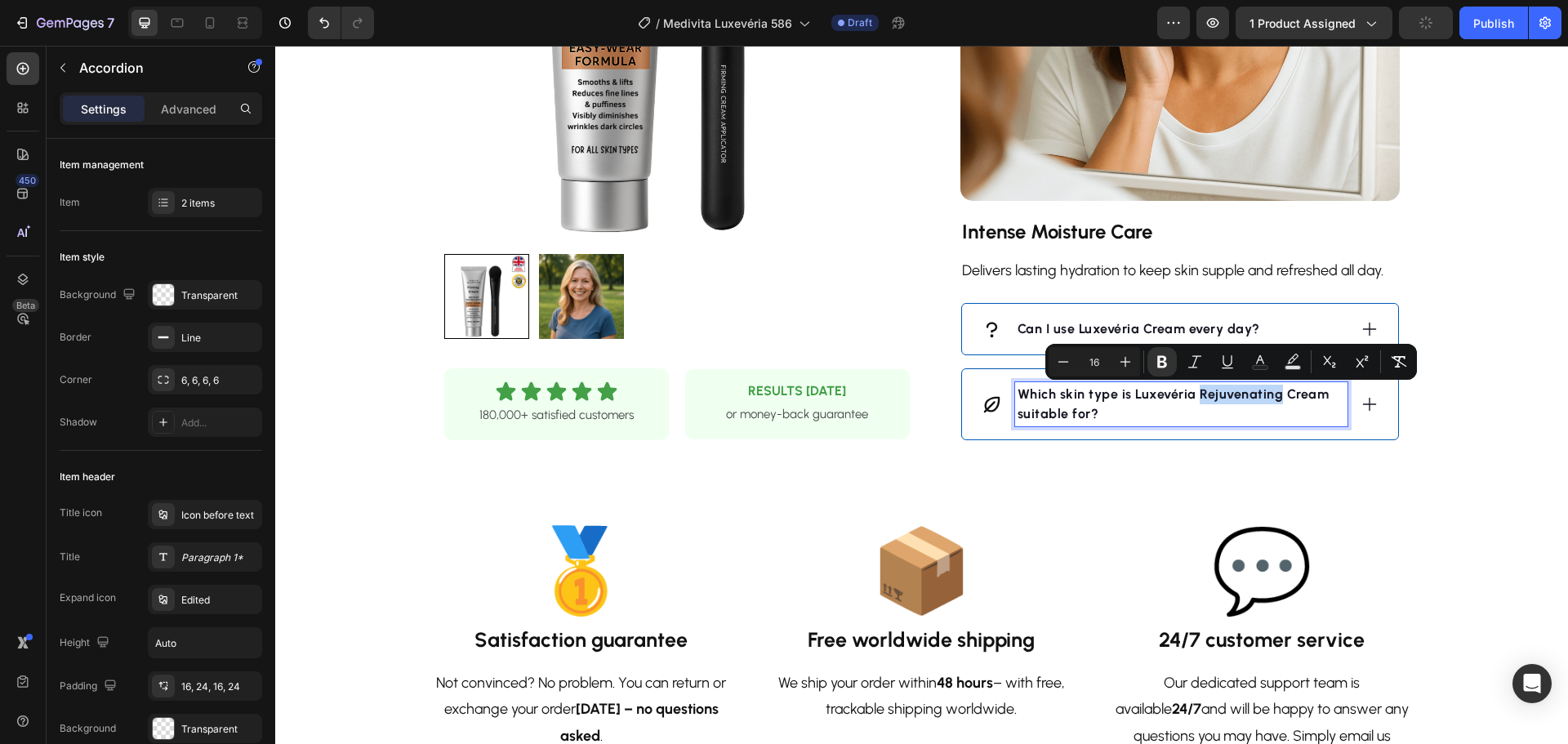
drag, startPoint x: 1252, startPoint y: 396, endPoint x: 1196, endPoint y: 397, distance: 56.0
click at [1194, 396] on strong "Which skin type is Luxevéria Rejuvenating Cream suitable for?" at bounding box center [1173, 404] width 312 height 36
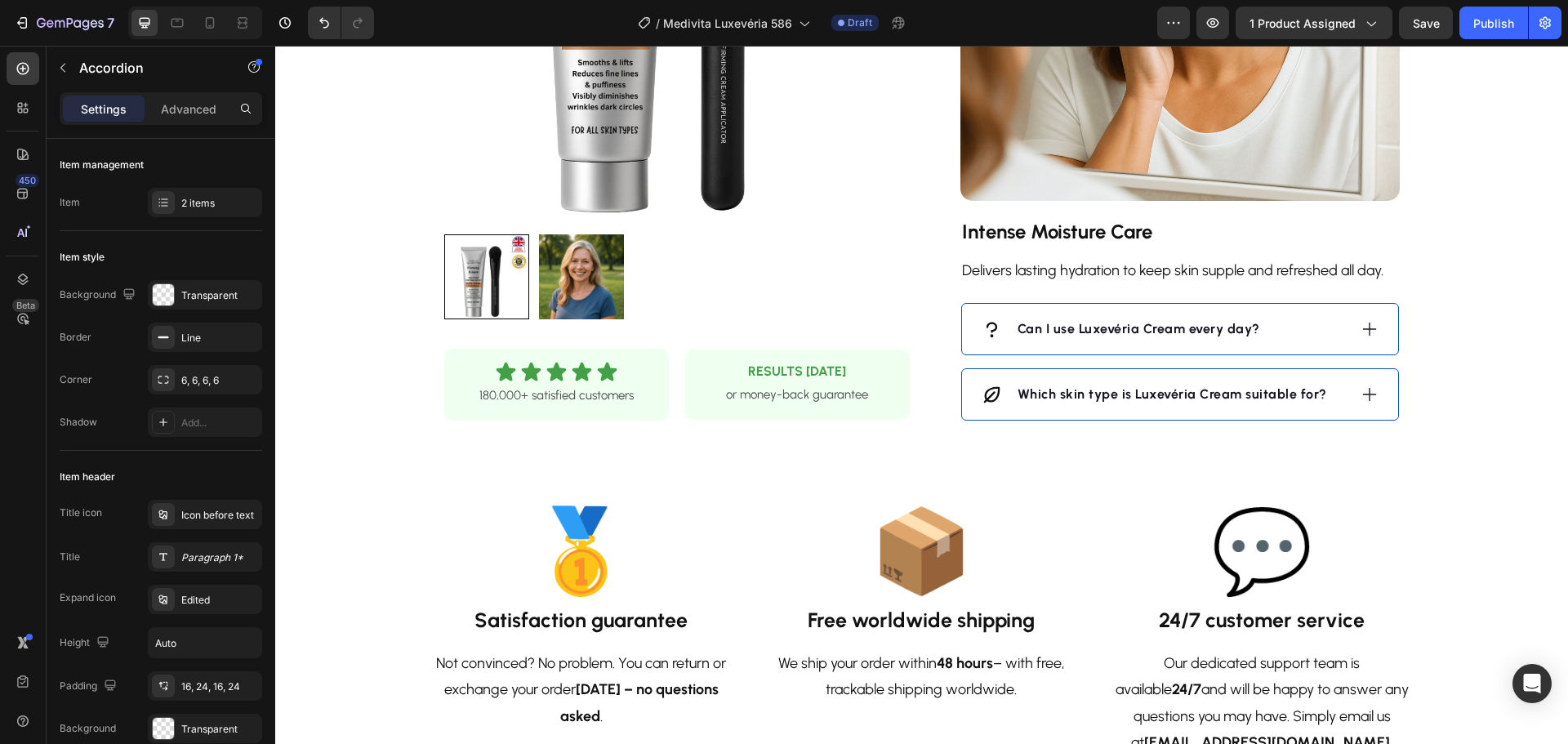
click at [1363, 394] on icon at bounding box center [1369, 394] width 14 height 14
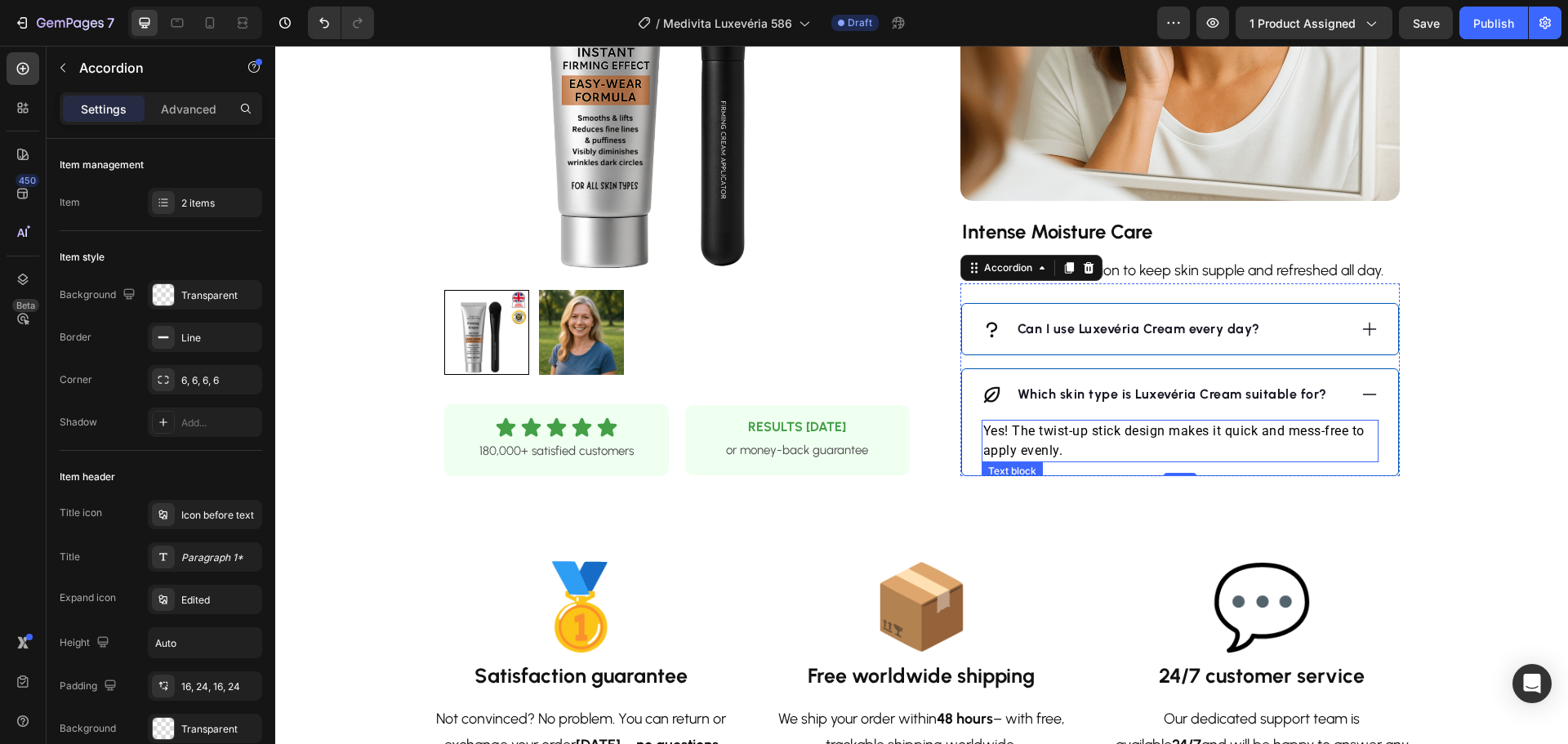
click at [1234, 432] on p "Yes! The twist-up stick design makes it quick and mess-free to apply evenly." at bounding box center [1179, 441] width 394 height 39
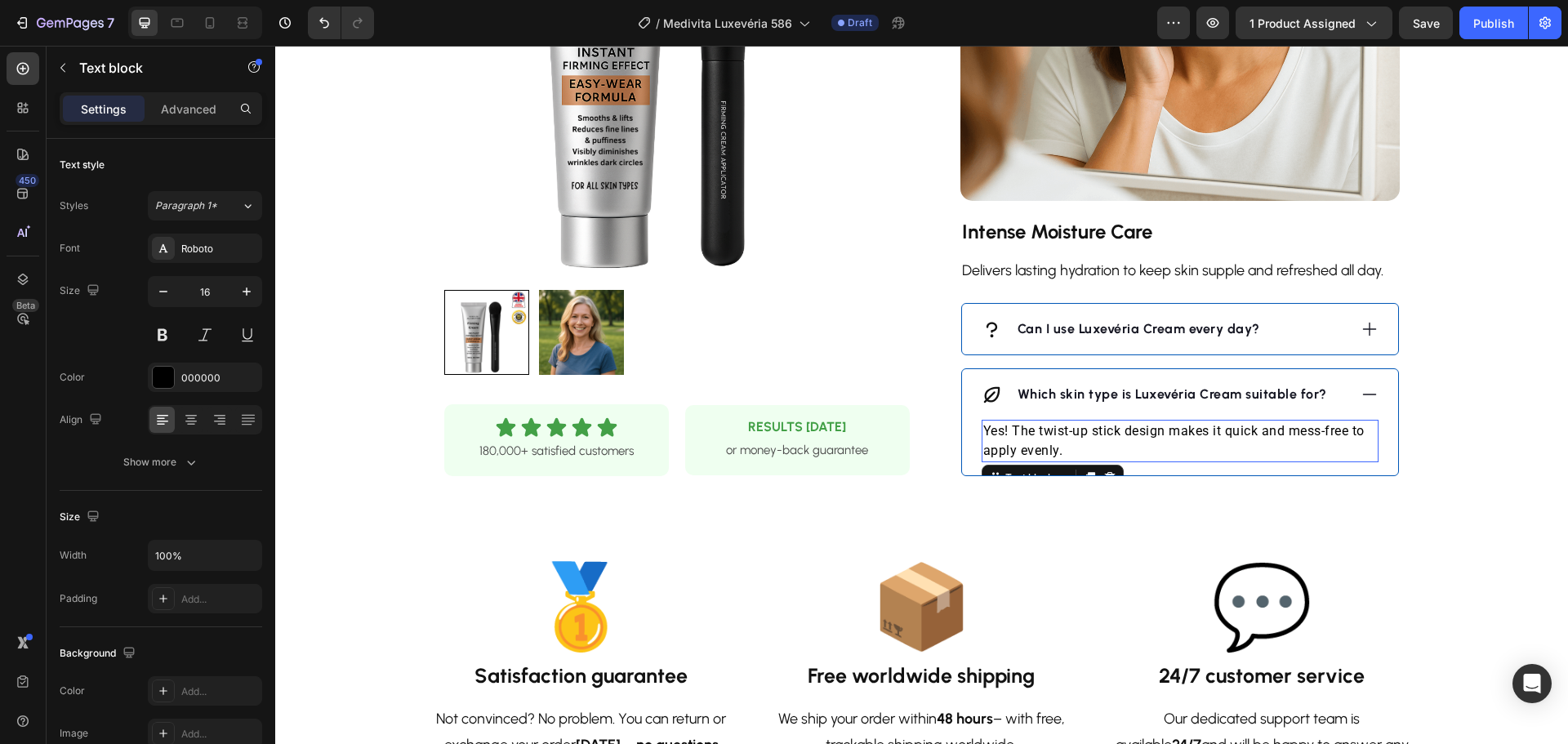
click at [1234, 432] on p "Yes! The twist-up stick design makes it quick and mess-free to apply evenly." at bounding box center [1179, 441] width 394 height 39
click at [1360, 394] on icon at bounding box center [1369, 393] width 18 height 18
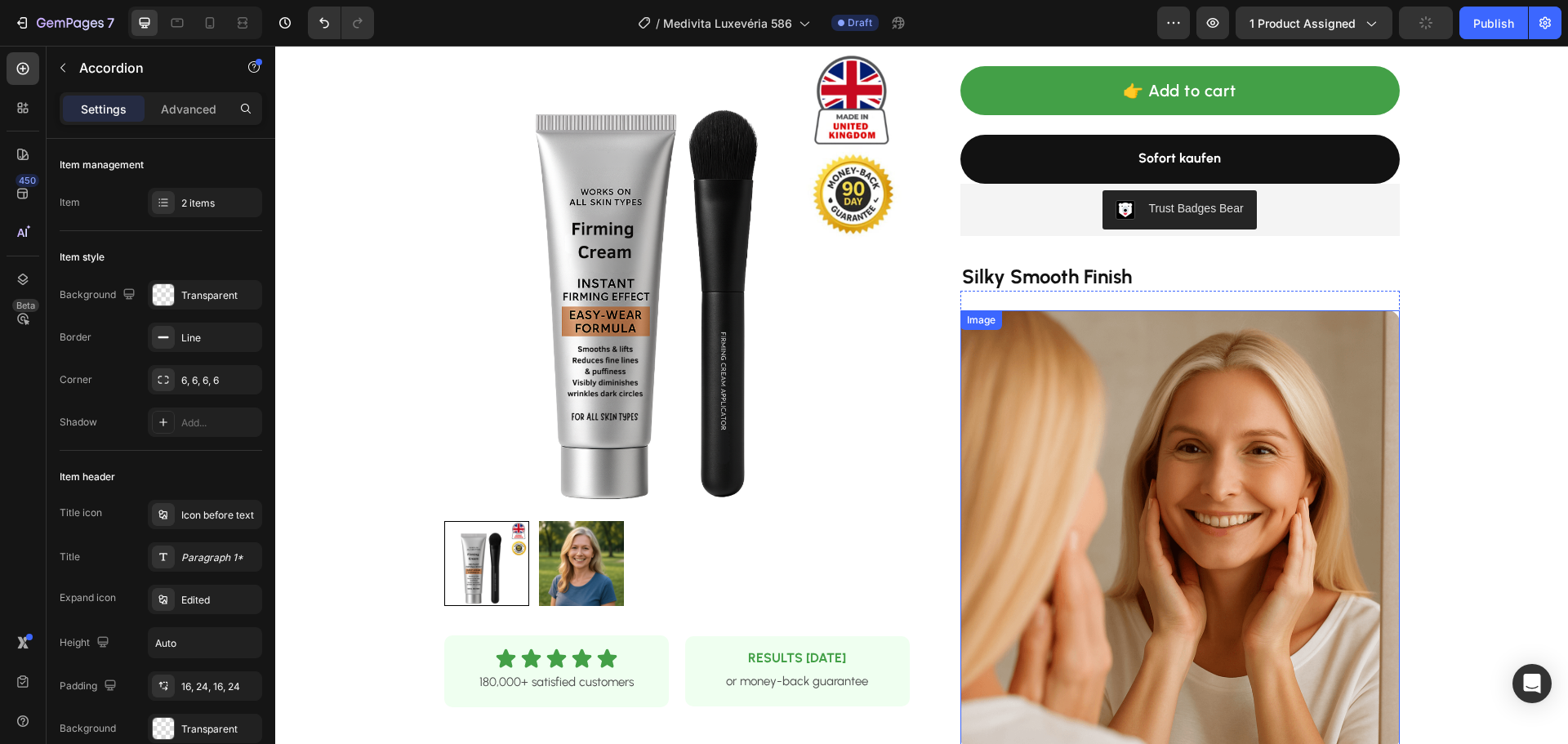
scroll to position [490, 0]
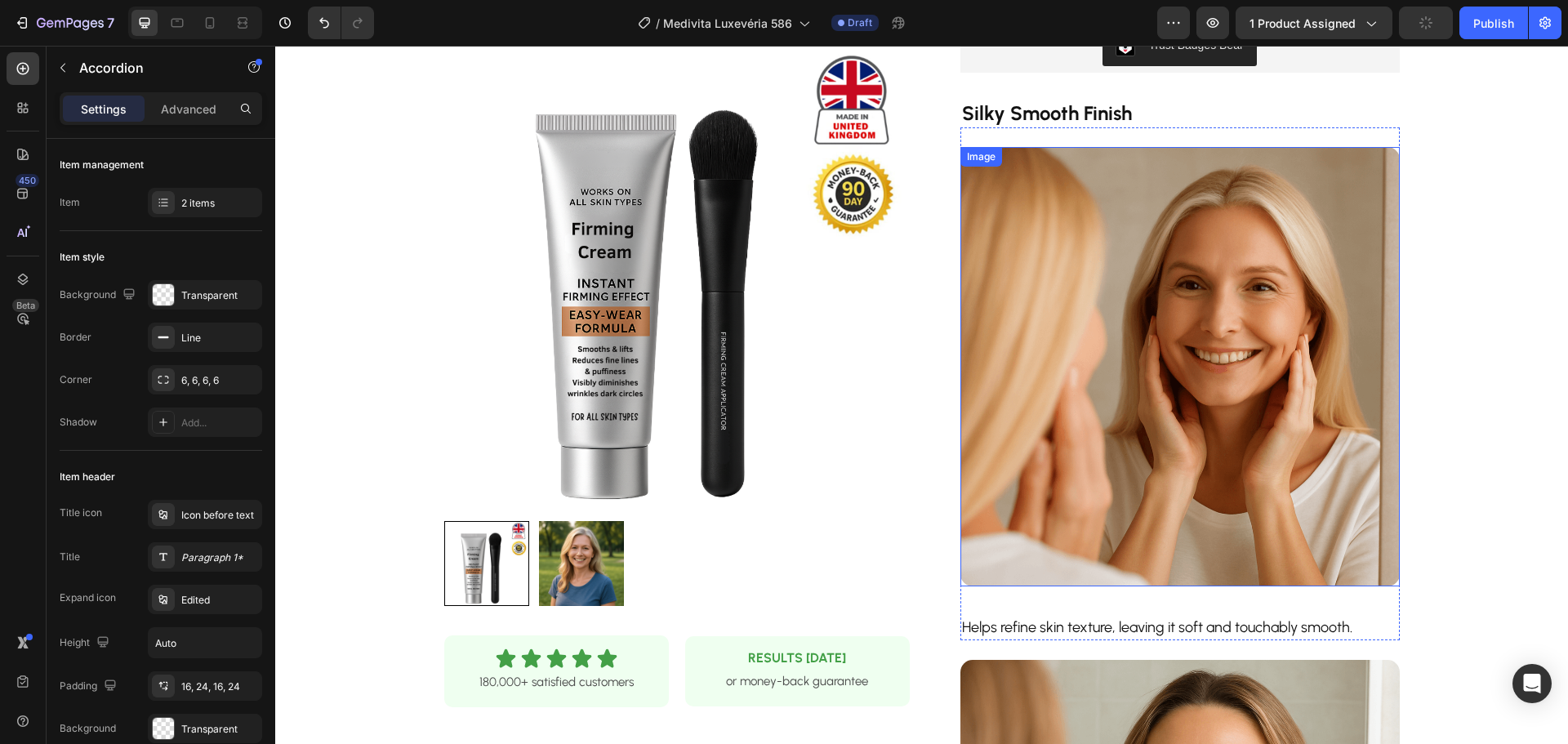
click at [1161, 300] on img at bounding box center [1180, 366] width 439 height 439
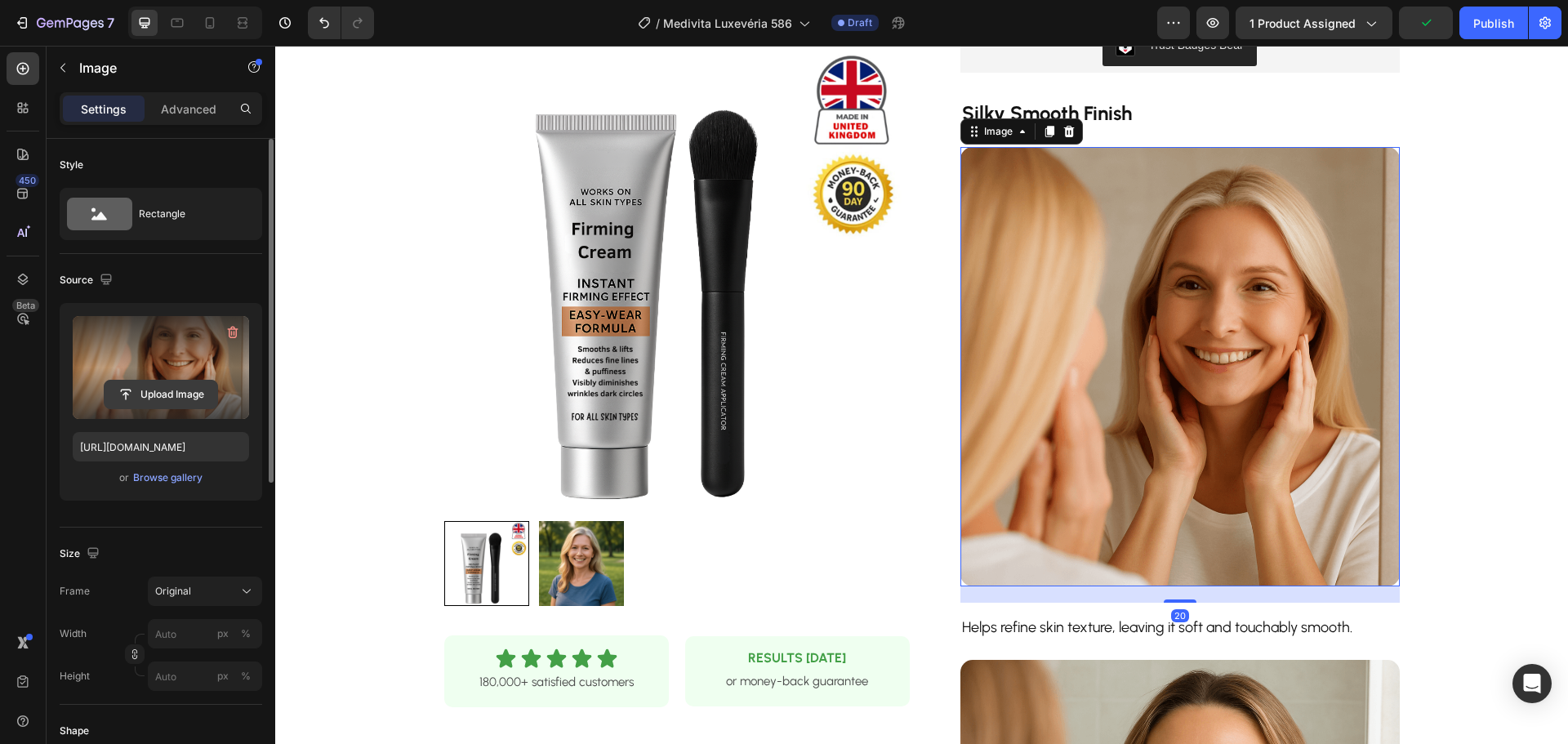
click at [198, 382] on input "file" at bounding box center [161, 394] width 113 height 28
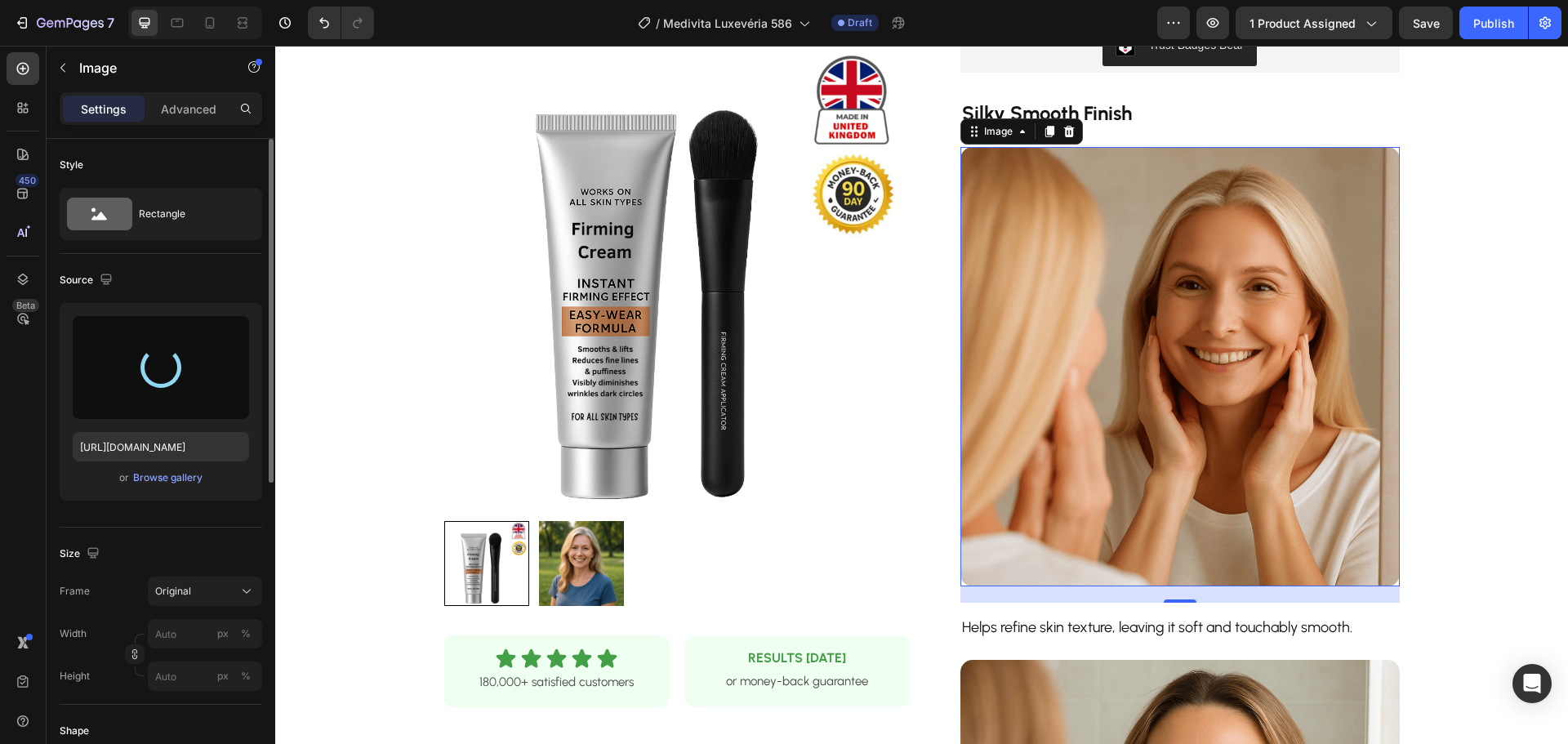
type input "https://cdn.shopify.com/s/files/1/0899/9505/1274/files/gempages_572788948573619…"
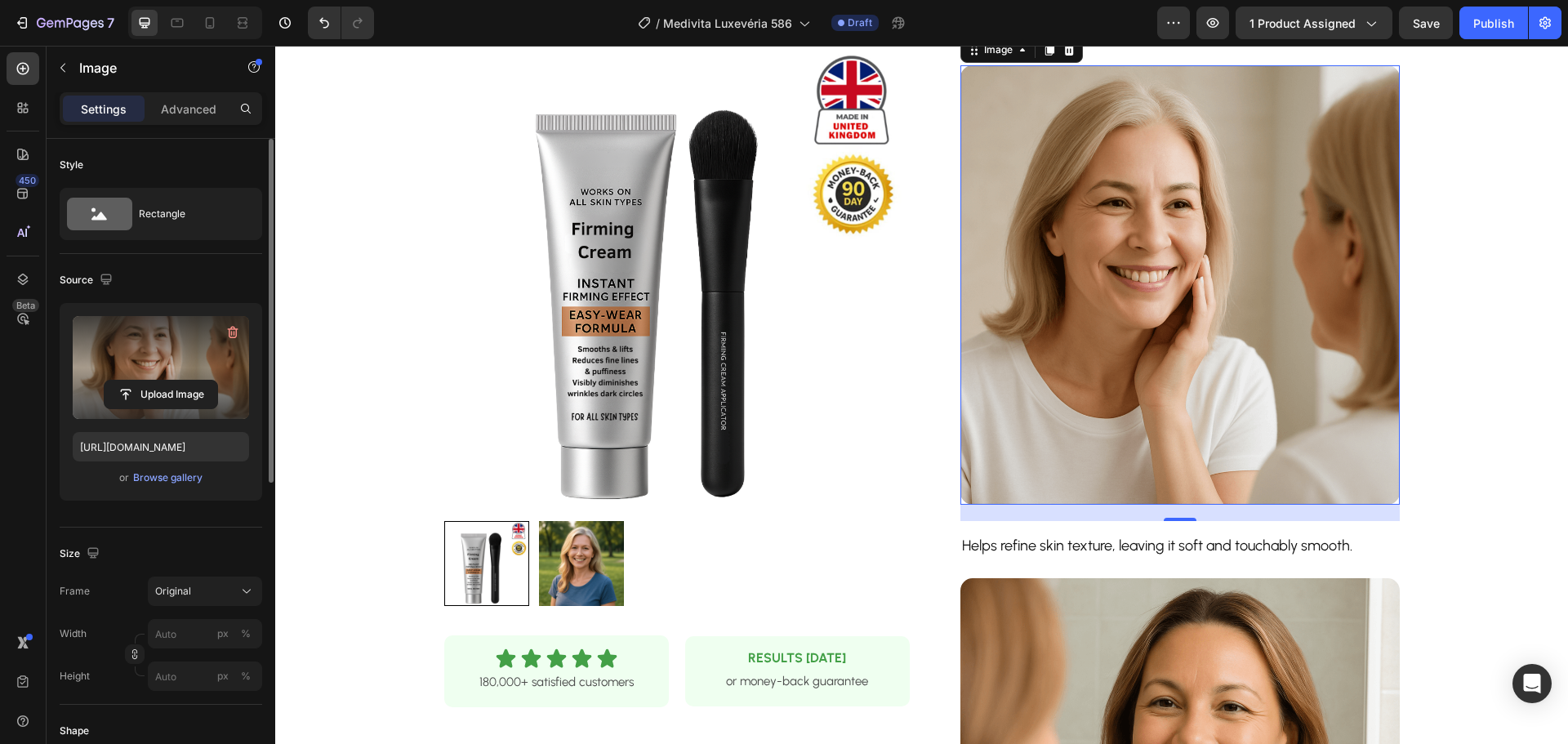
scroll to position [816, 0]
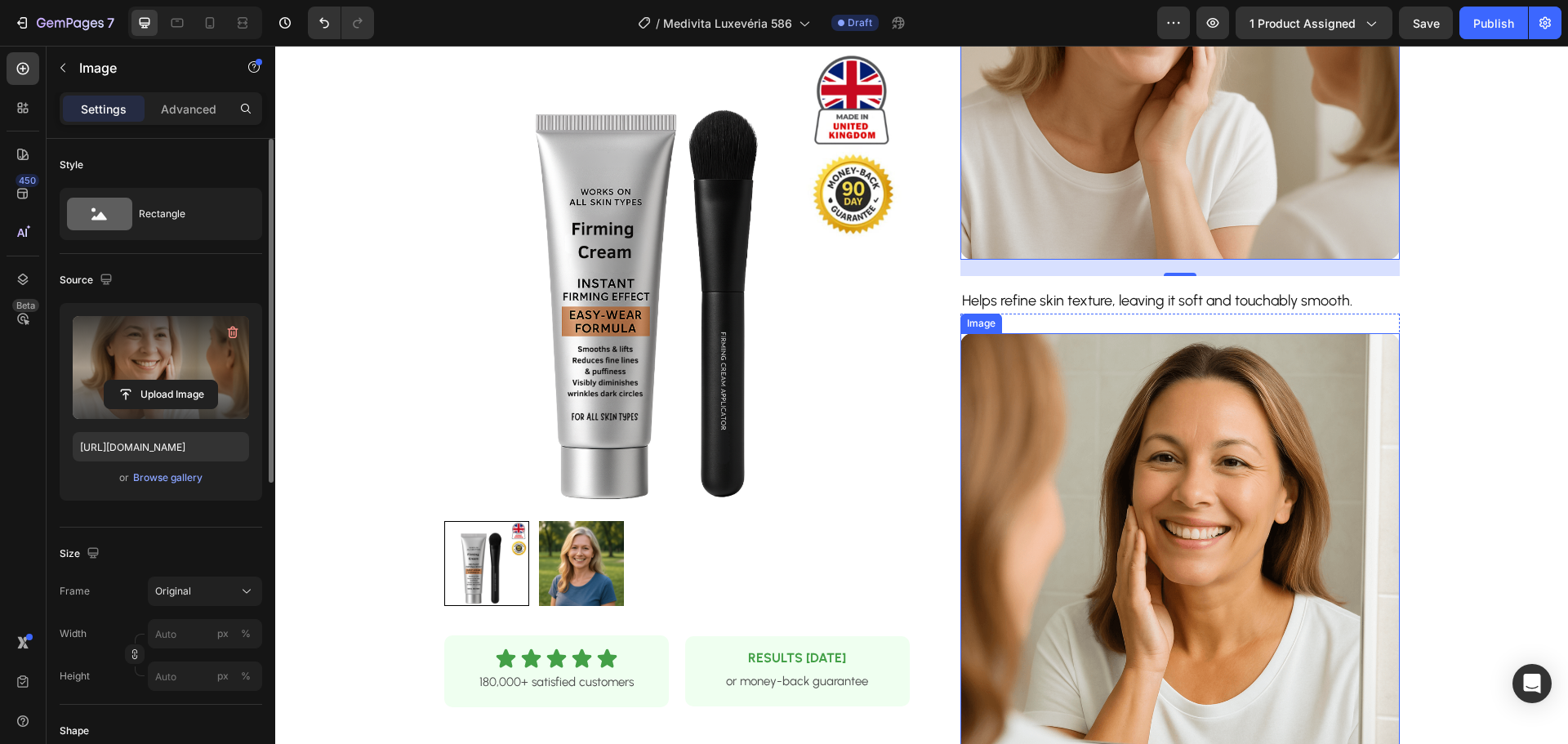
click at [1177, 395] on img at bounding box center [1180, 552] width 439 height 439
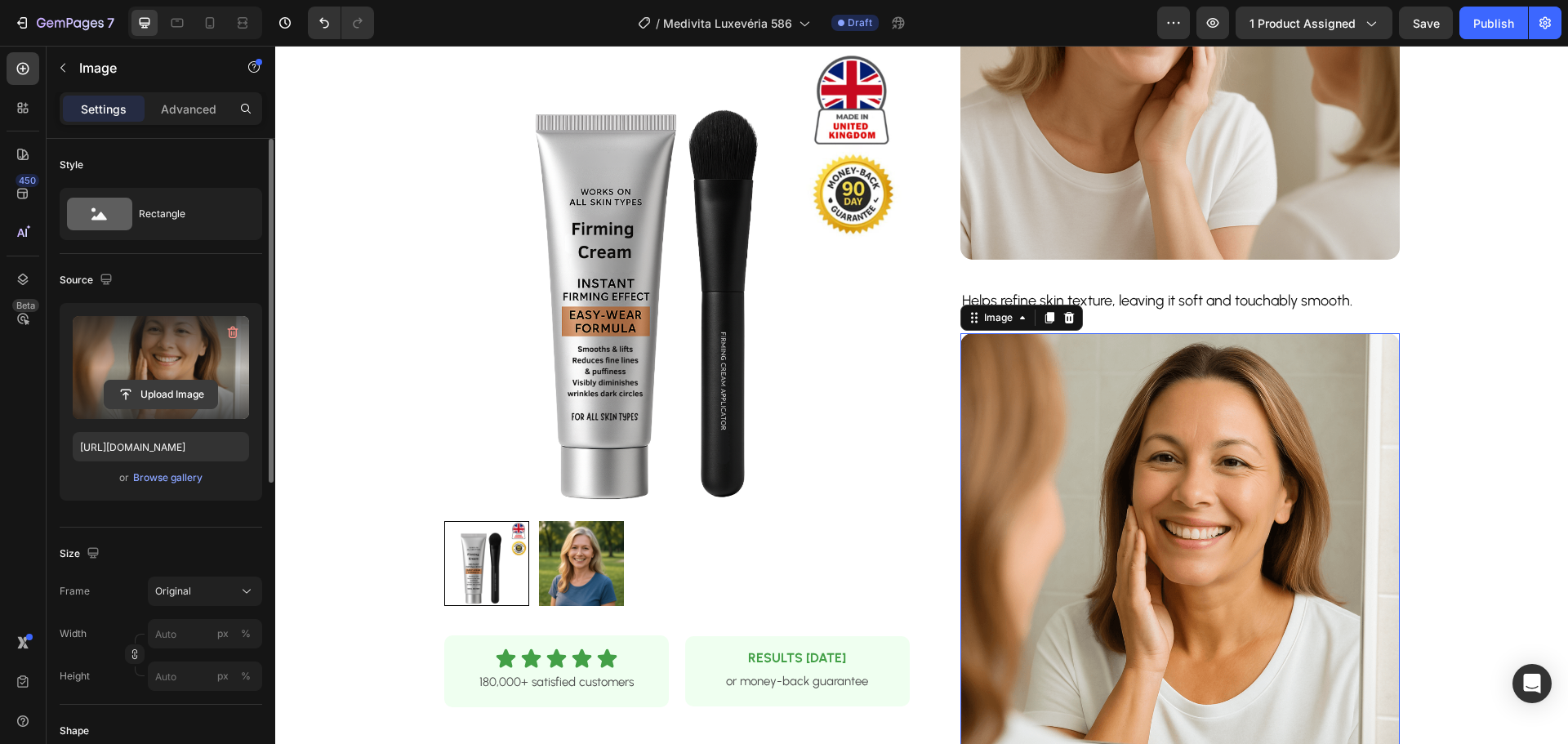
click at [176, 391] on input "file" at bounding box center [161, 394] width 113 height 28
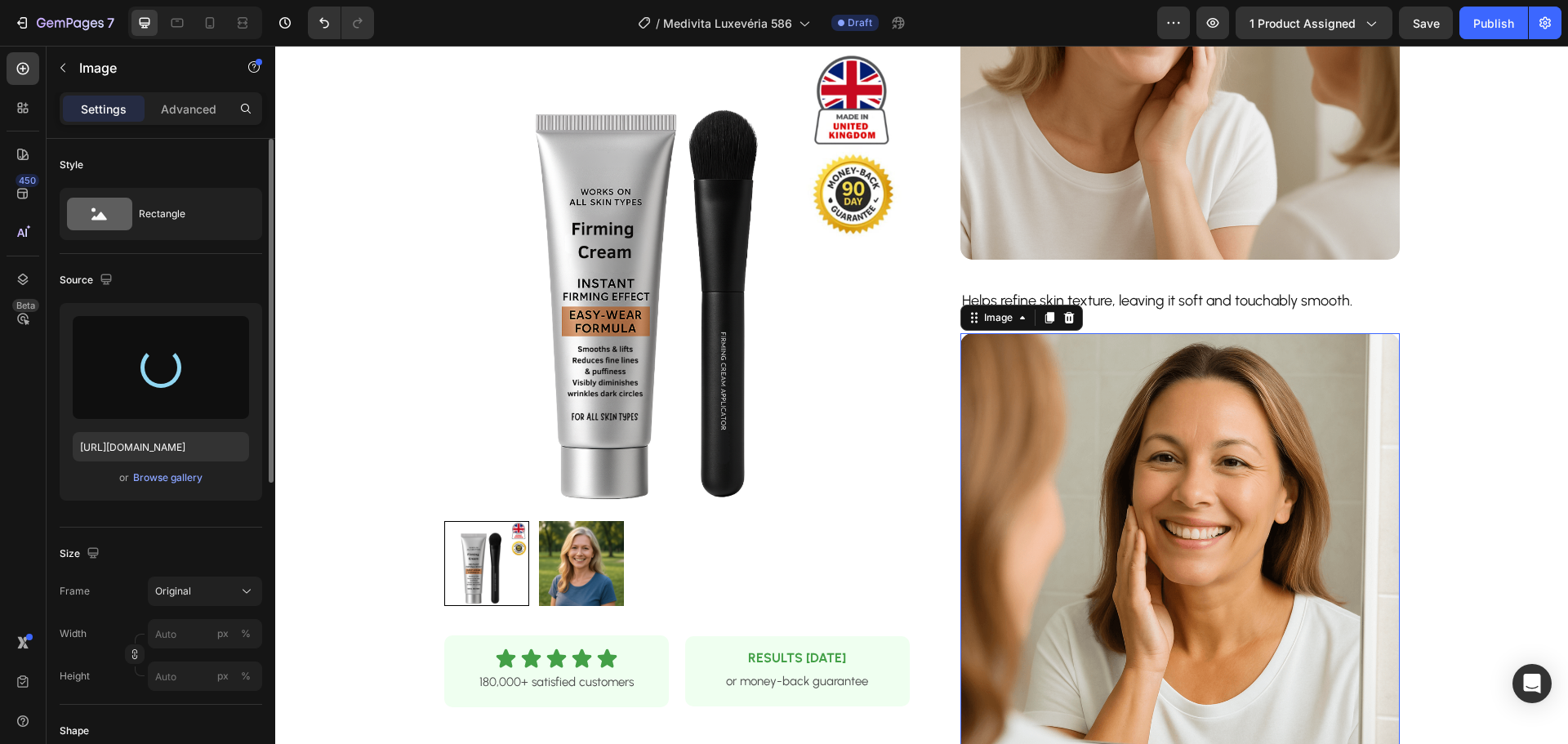
type input "https://cdn.shopify.com/s/files/1/0899/9505/1274/files/gempages_572788948573619…"
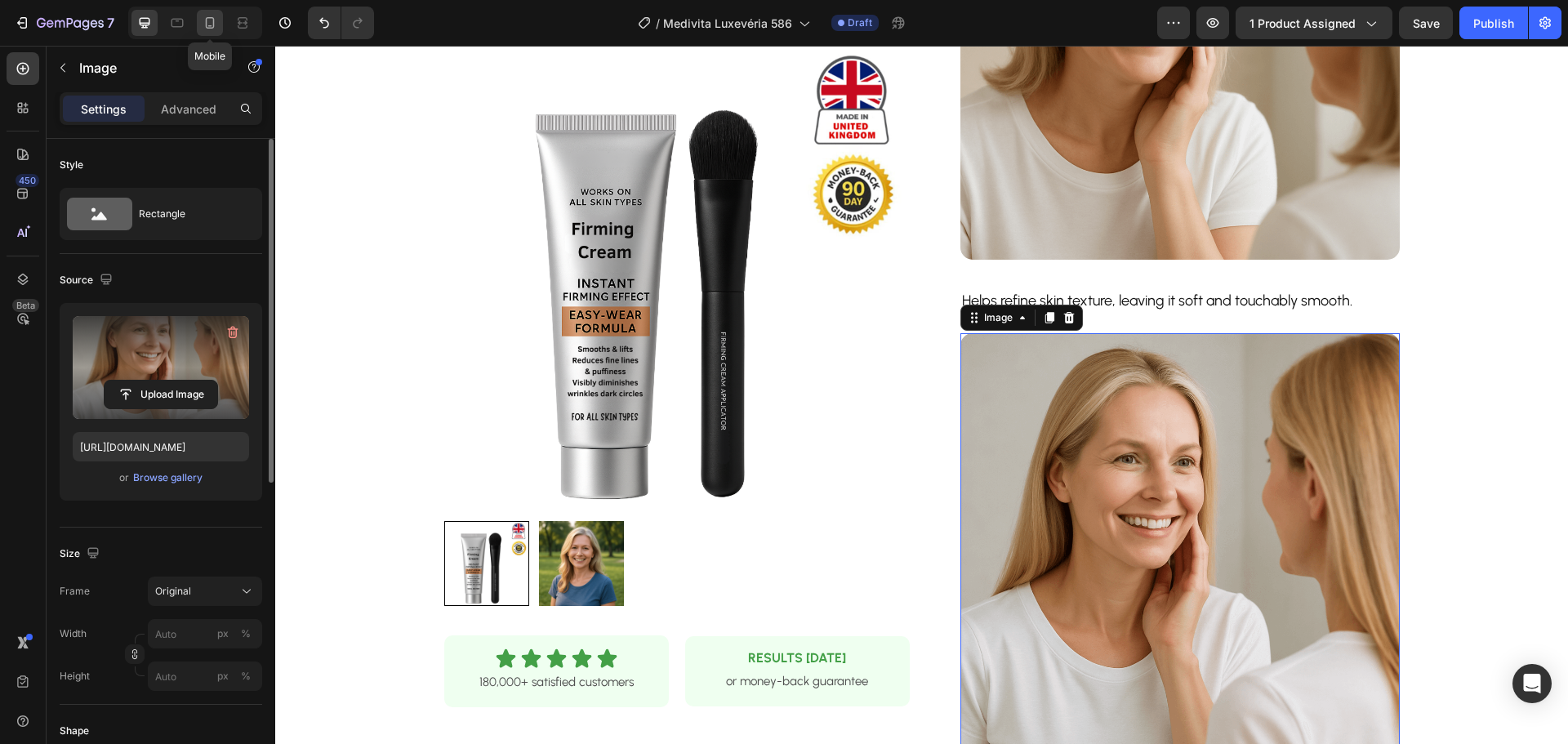
click at [209, 18] on icon at bounding box center [210, 22] width 9 height 11
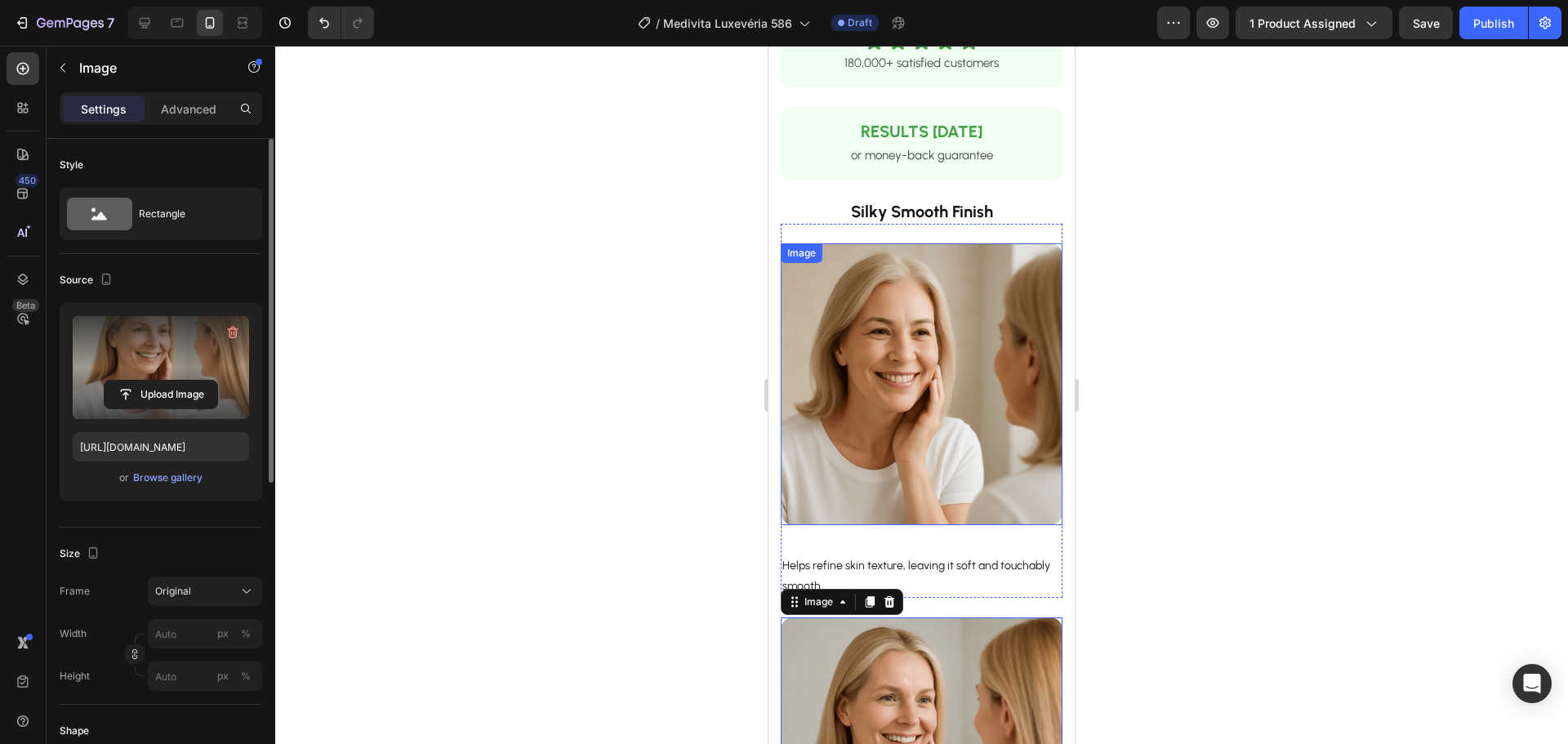
scroll to position [763, 0]
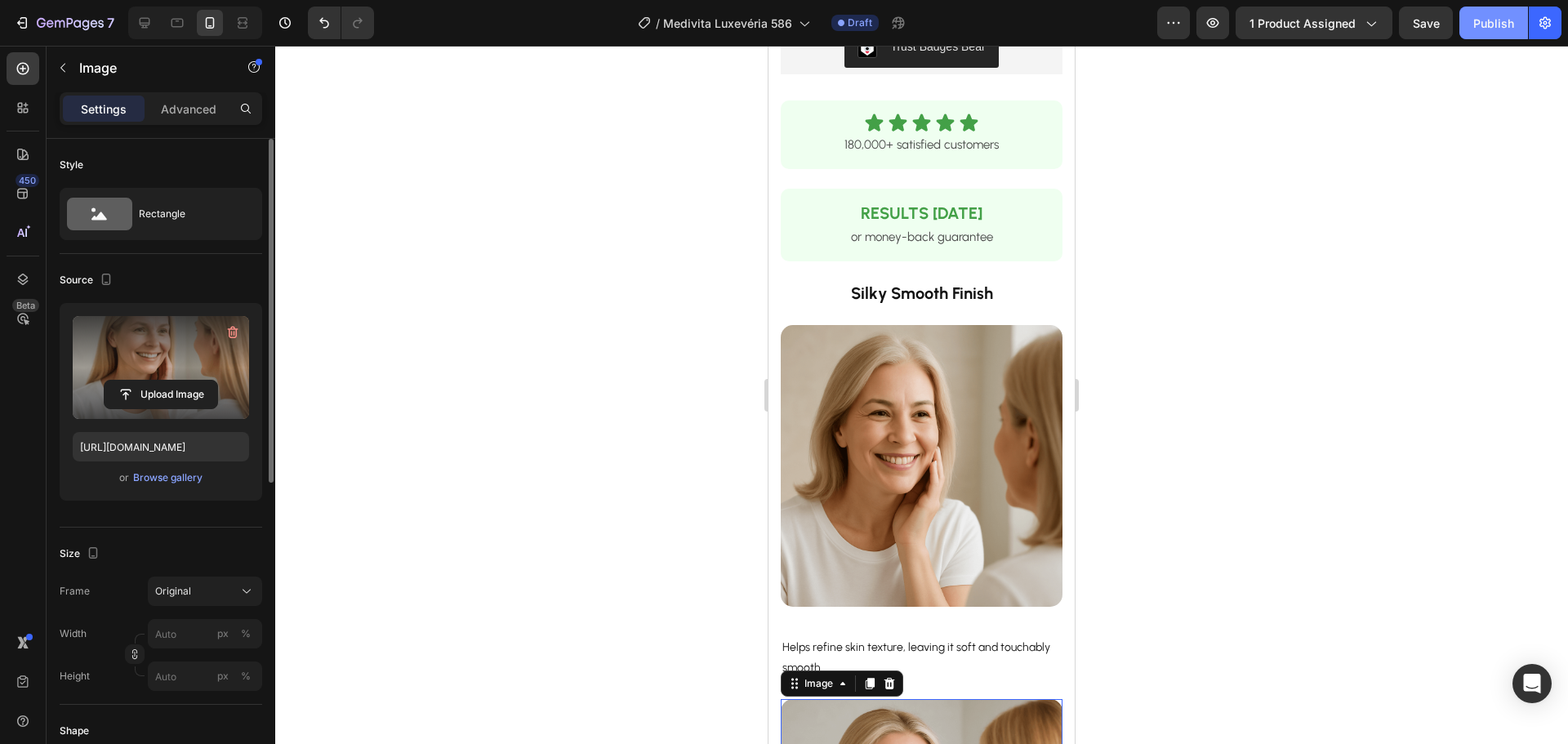
click at [1484, 22] on div "Publish" at bounding box center [1493, 23] width 41 height 17
